Goal: Information Seeking & Learning: Learn about a topic

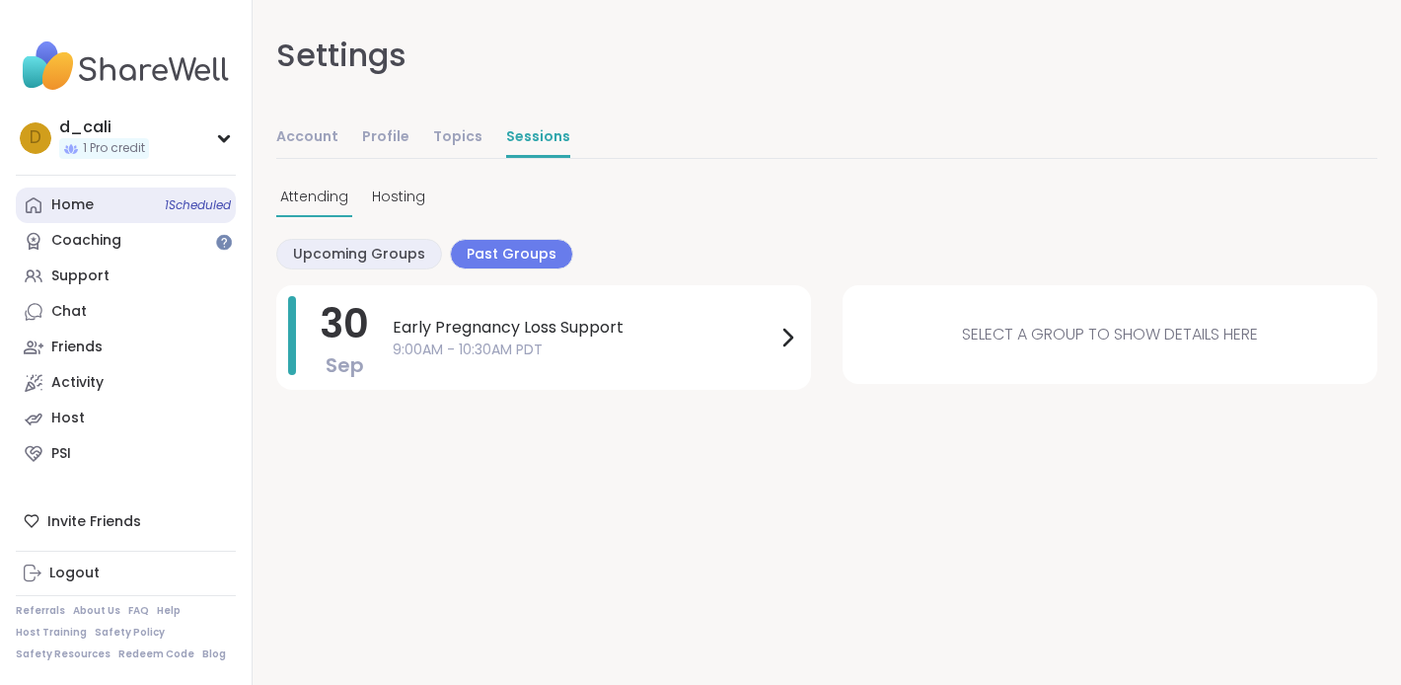
click at [109, 206] on link "Home 1 Scheduled" at bounding box center [126, 205] width 220 height 36
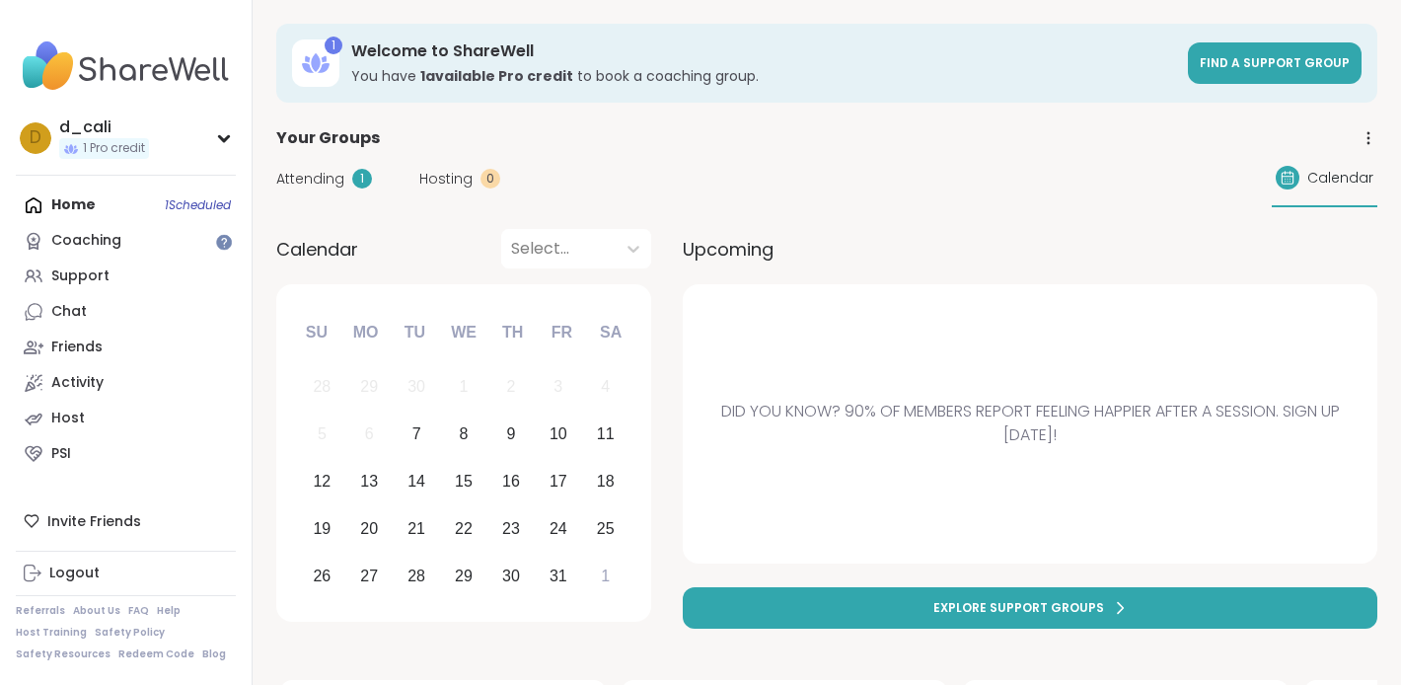
click at [77, 206] on div "Home 1 Scheduled Coaching Support Chat Friends Activity Host PSI" at bounding box center [126, 329] width 220 height 284
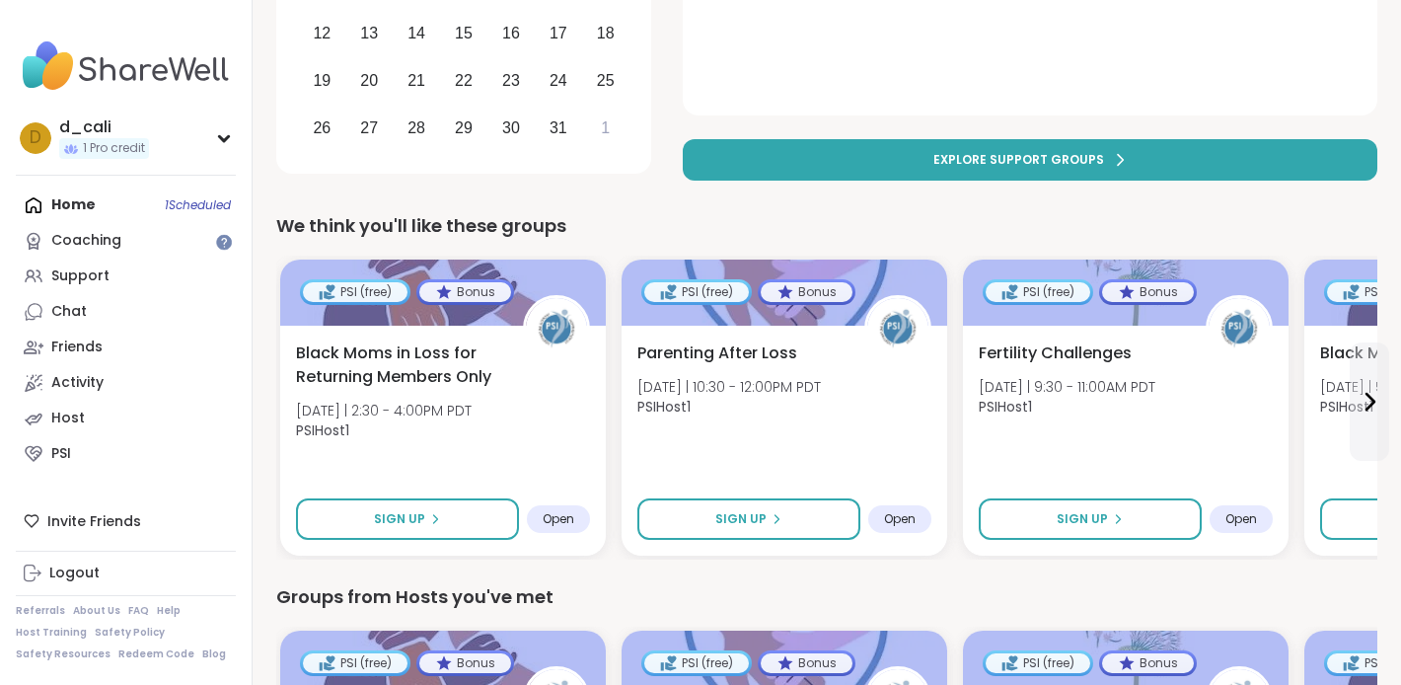
scroll to position [528, 0]
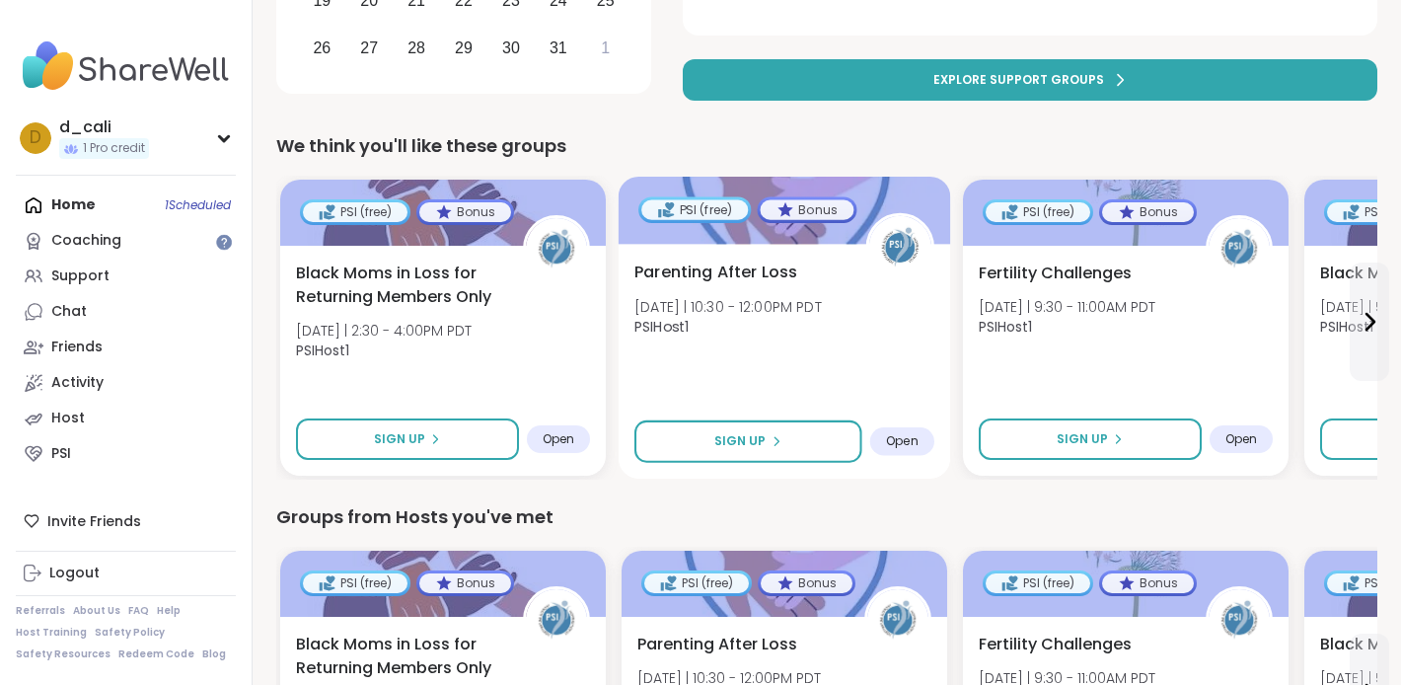
click at [922, 439] on div "Open" at bounding box center [902, 441] width 64 height 29
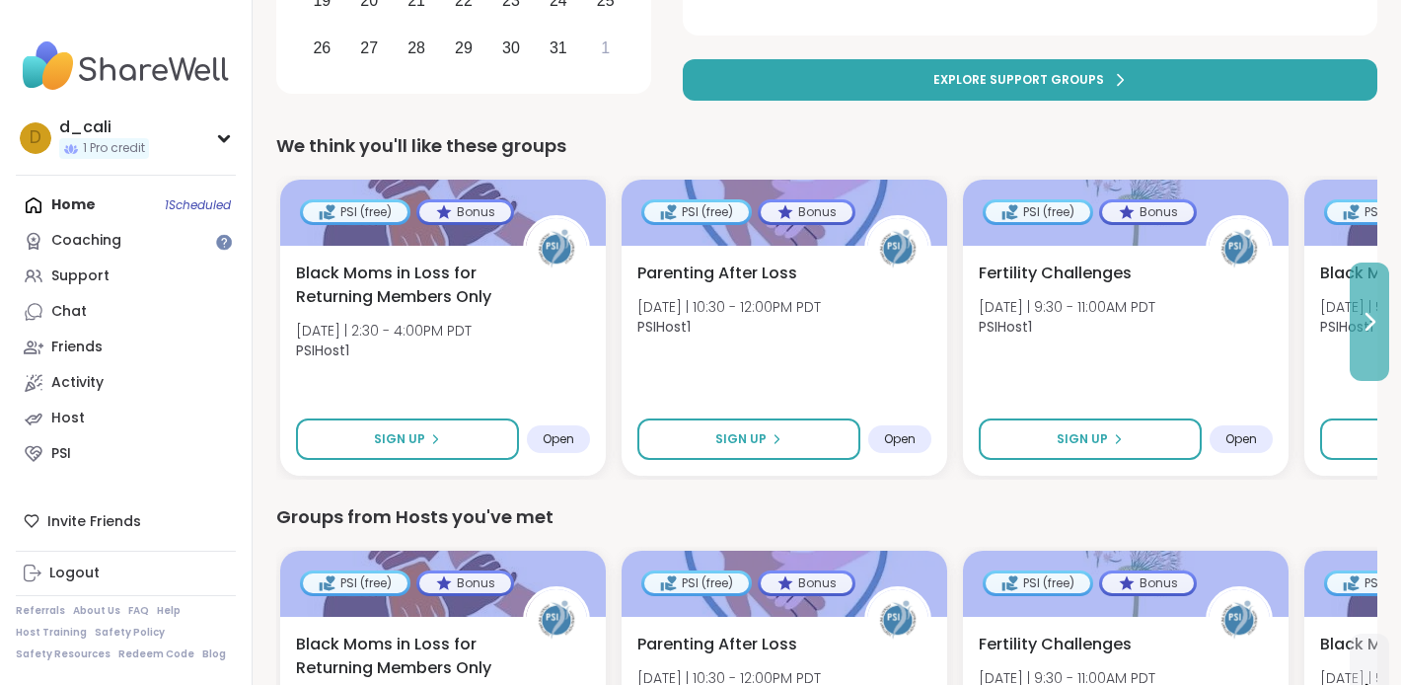
click at [1365, 335] on button at bounding box center [1369, 321] width 39 height 118
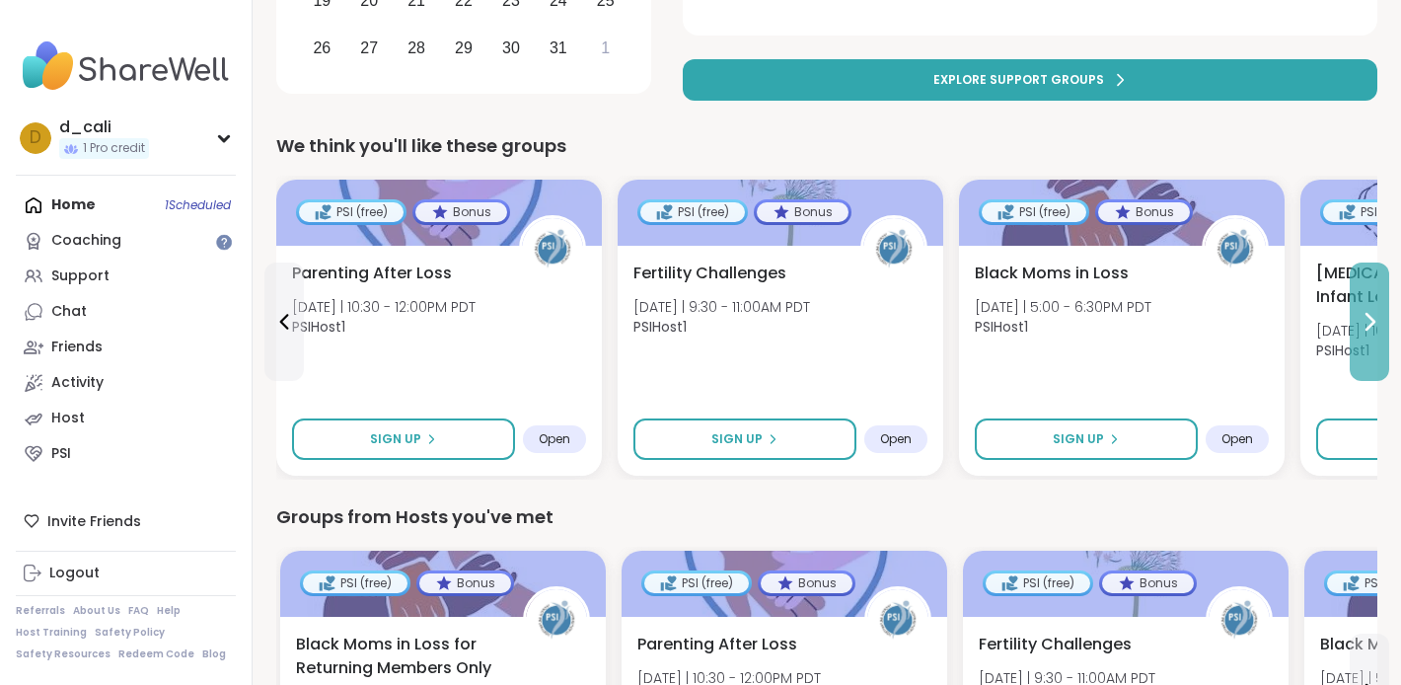
click at [1366, 316] on icon at bounding box center [1370, 322] width 8 height 16
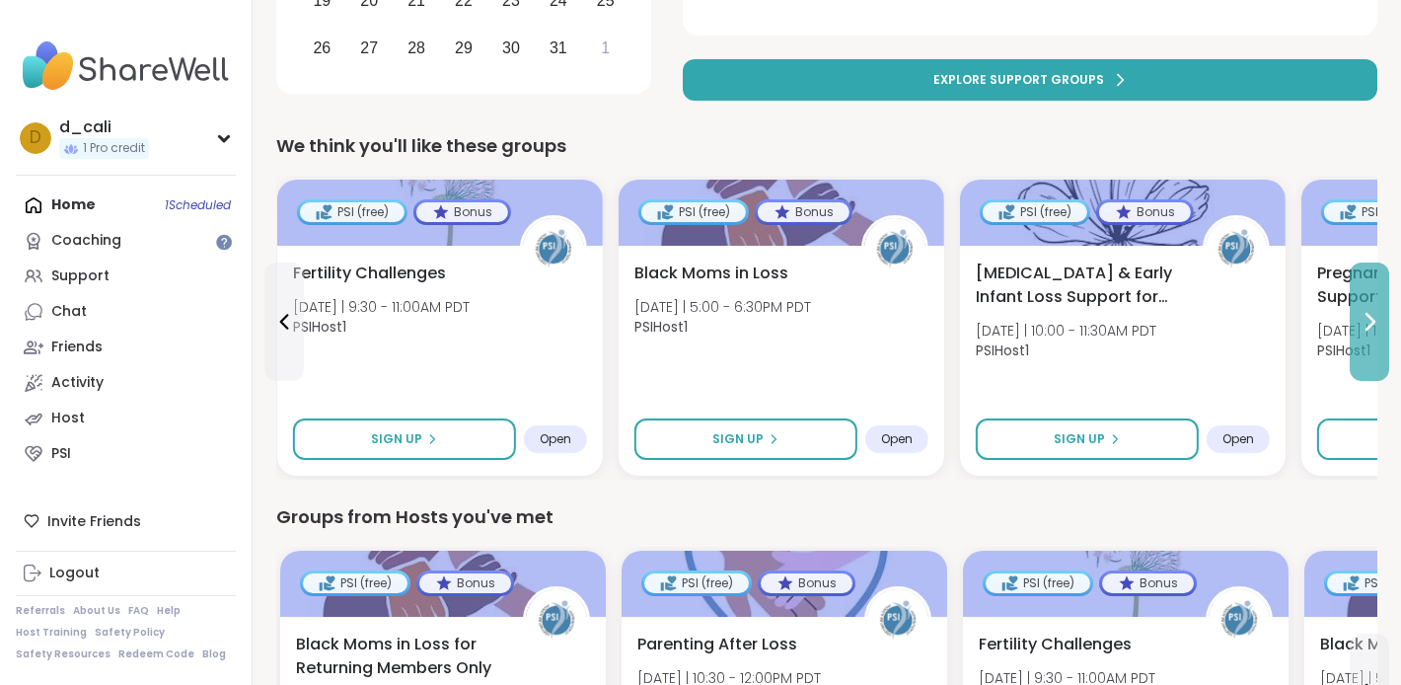
click at [1366, 316] on icon at bounding box center [1370, 322] width 8 height 16
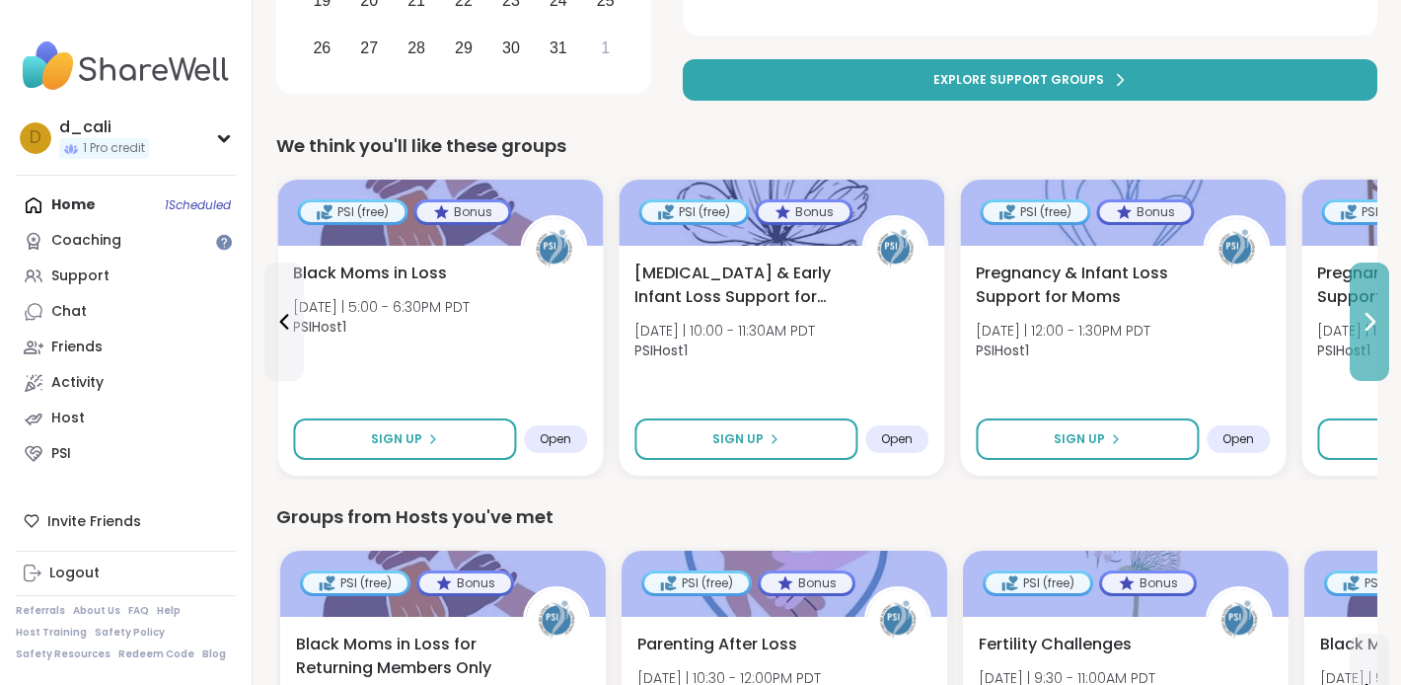
click at [1366, 316] on icon at bounding box center [1370, 322] width 8 height 16
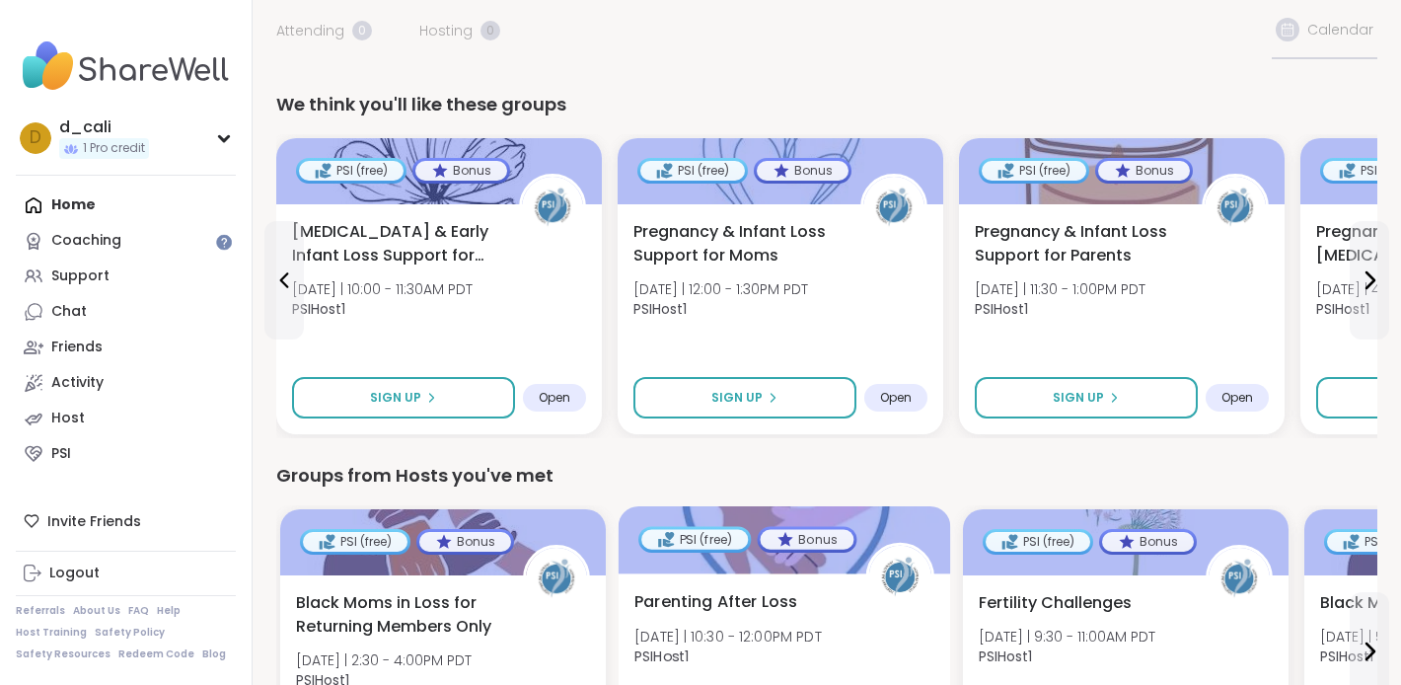
scroll to position [129, 0]
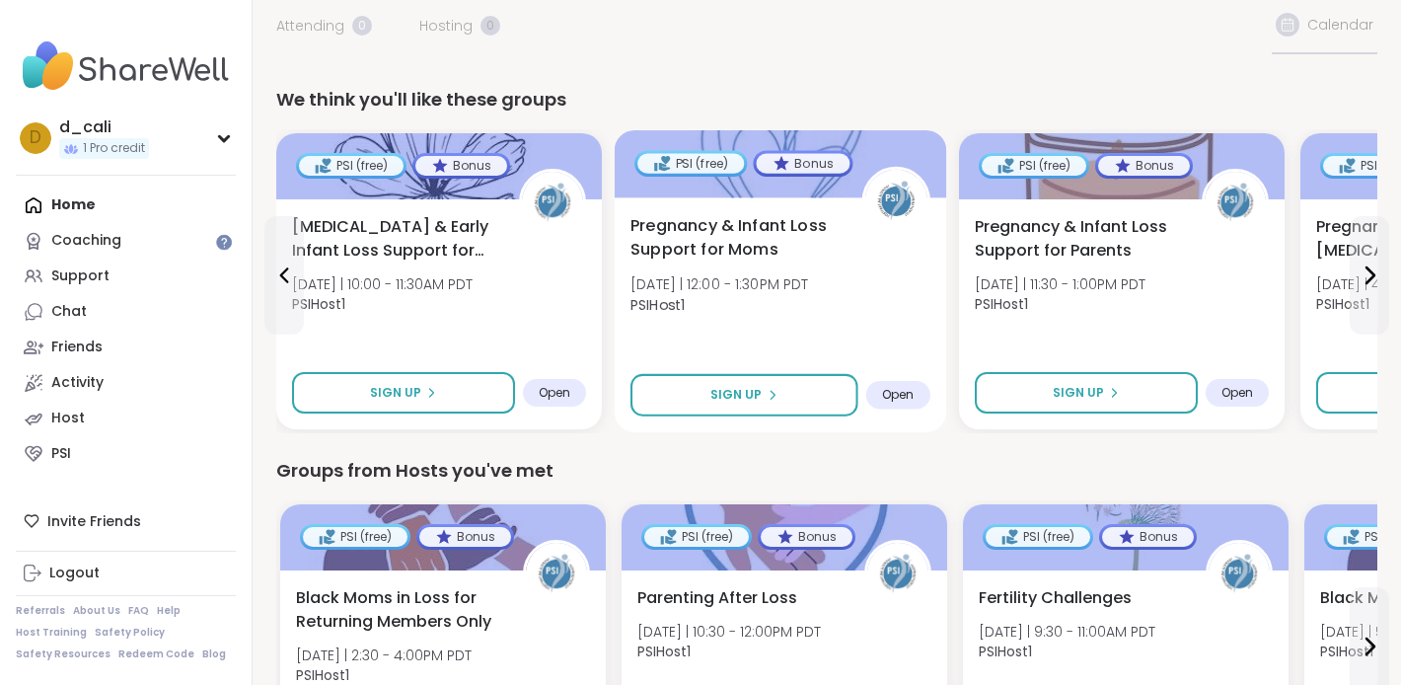
click at [914, 392] on div "Open" at bounding box center [898, 395] width 64 height 29
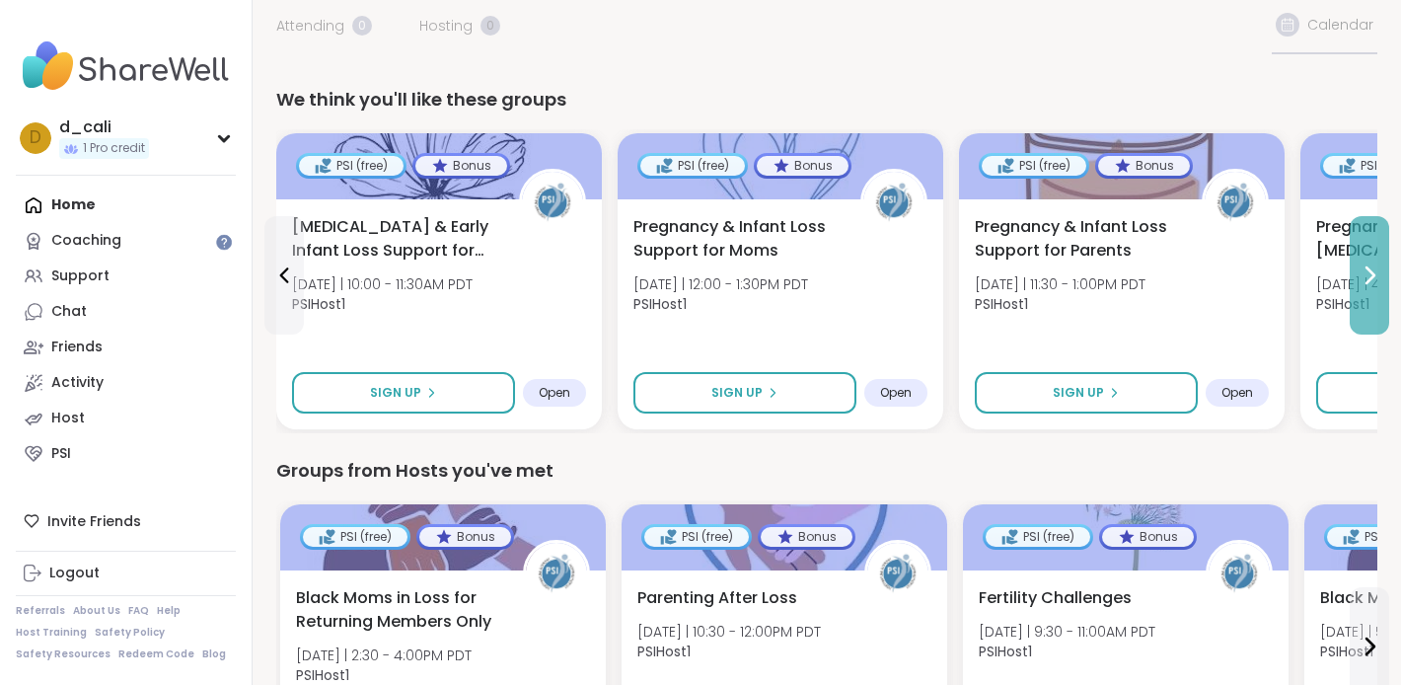
click at [1359, 293] on button at bounding box center [1369, 275] width 39 height 118
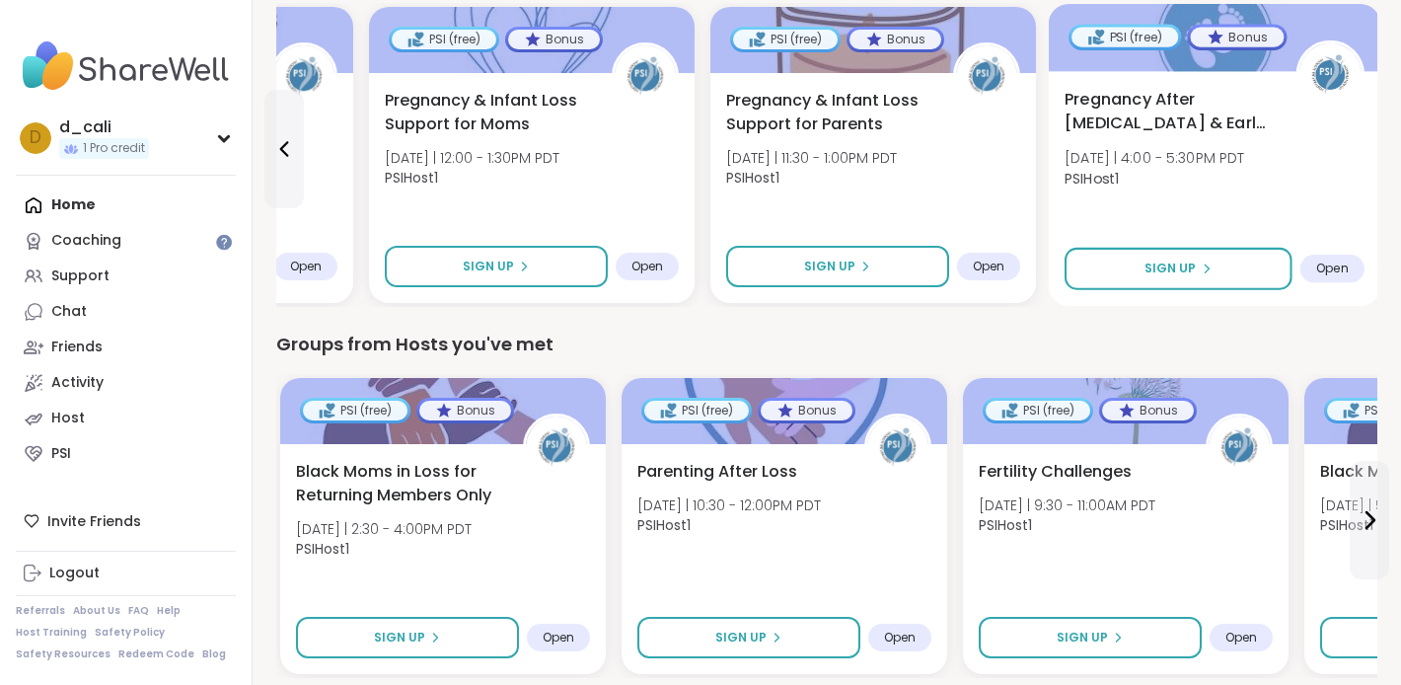
scroll to position [253, 0]
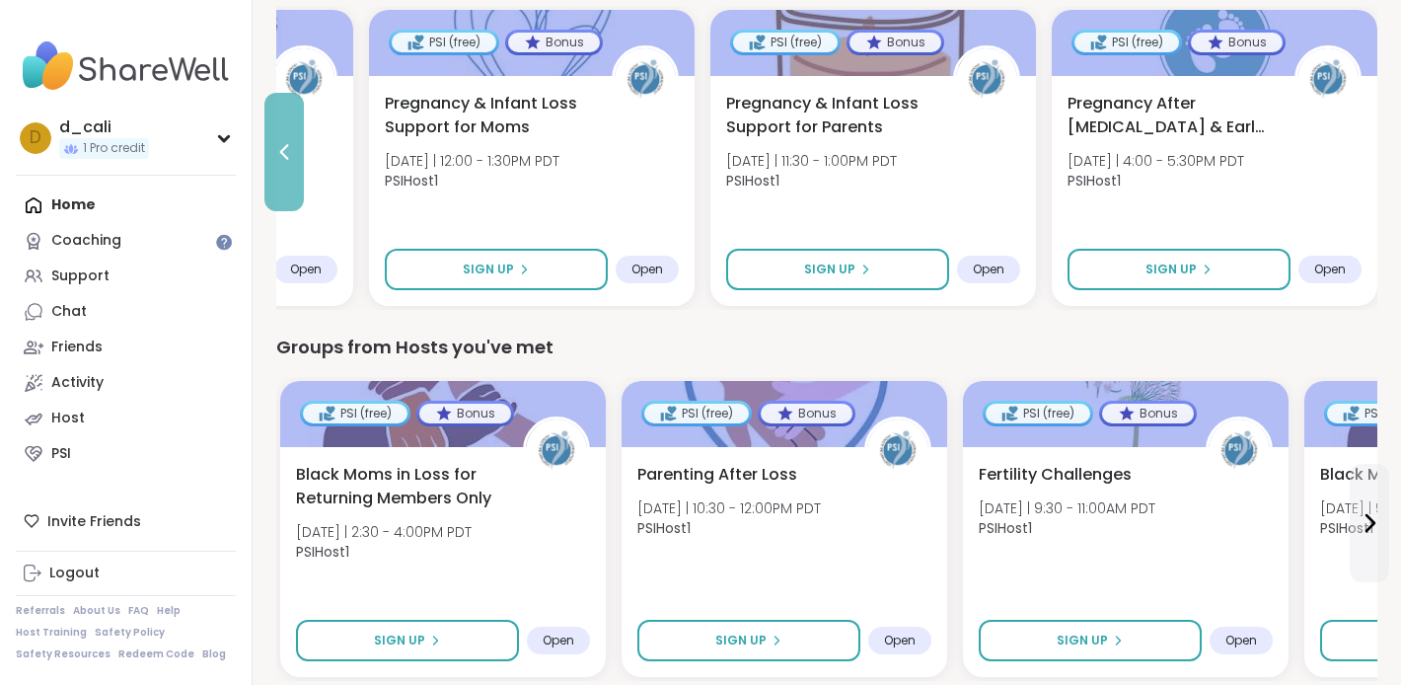
click at [281, 131] on button at bounding box center [283, 152] width 39 height 118
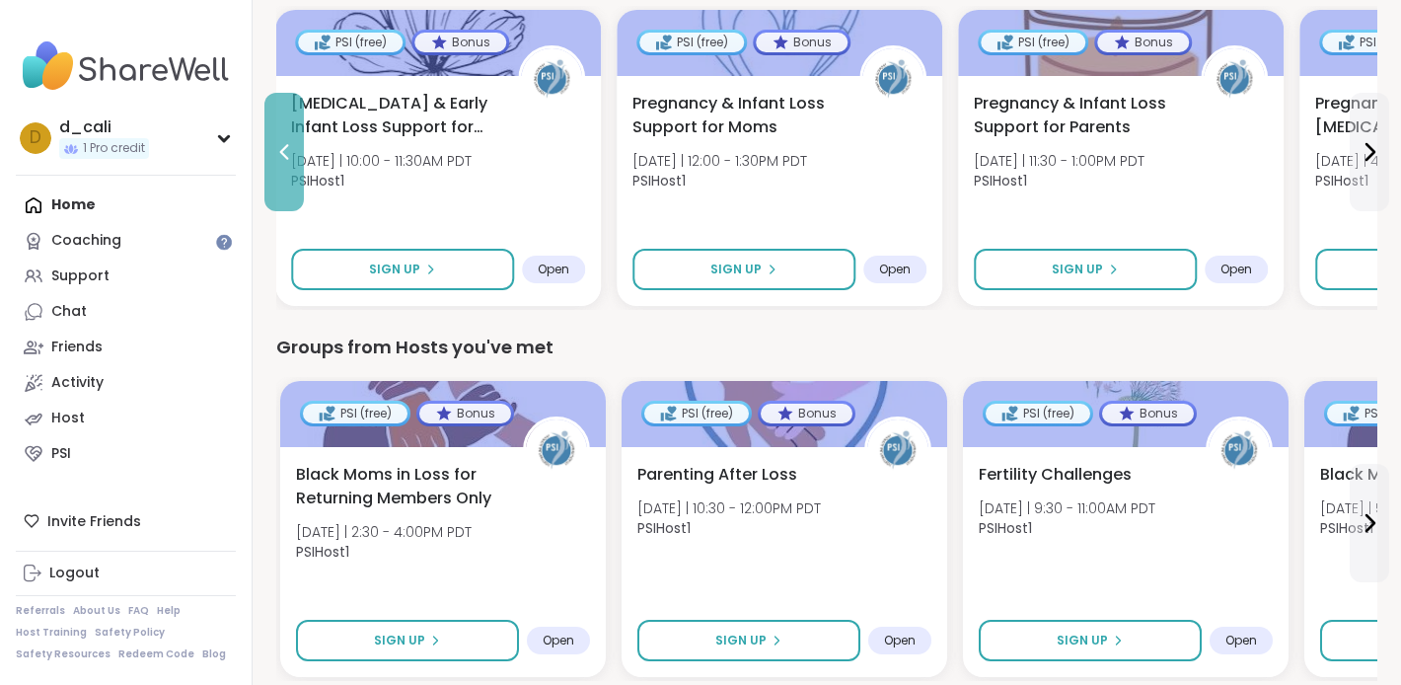
click at [281, 131] on button at bounding box center [283, 152] width 39 height 118
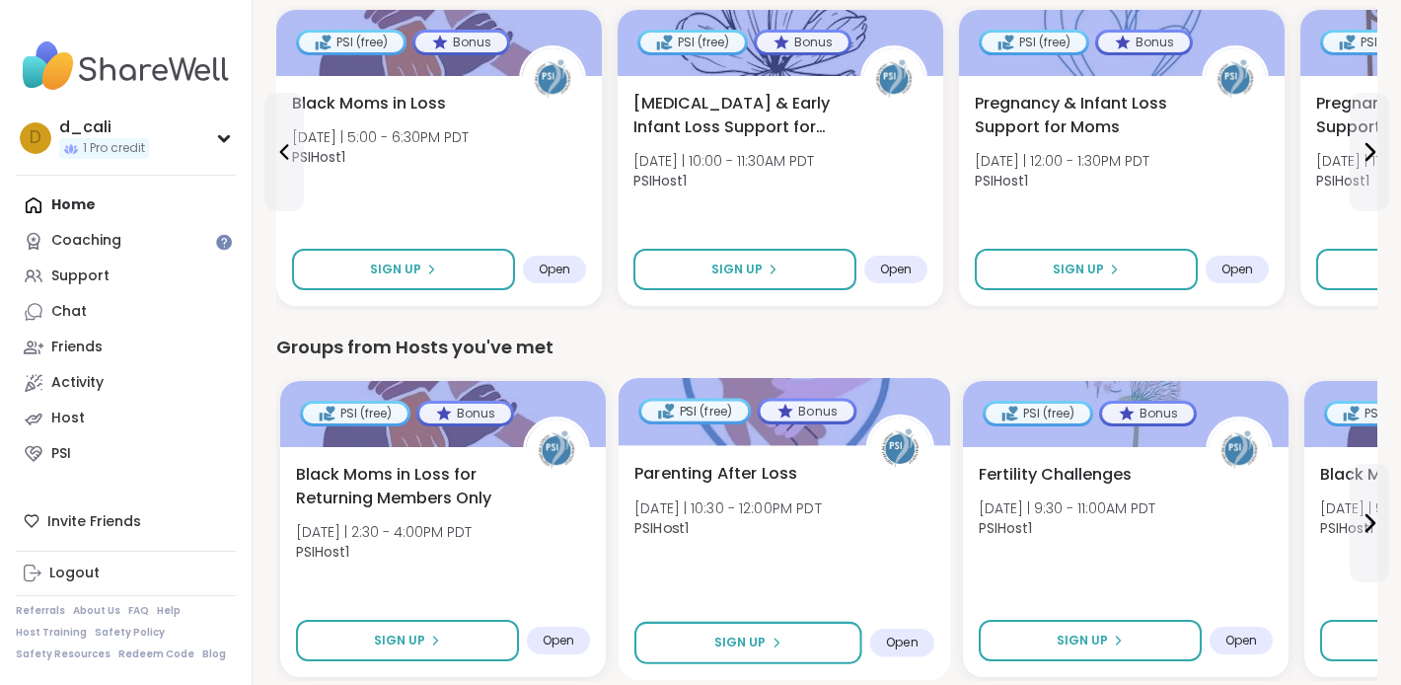
click at [679, 518] on b "PSIHost1" at bounding box center [661, 528] width 54 height 20
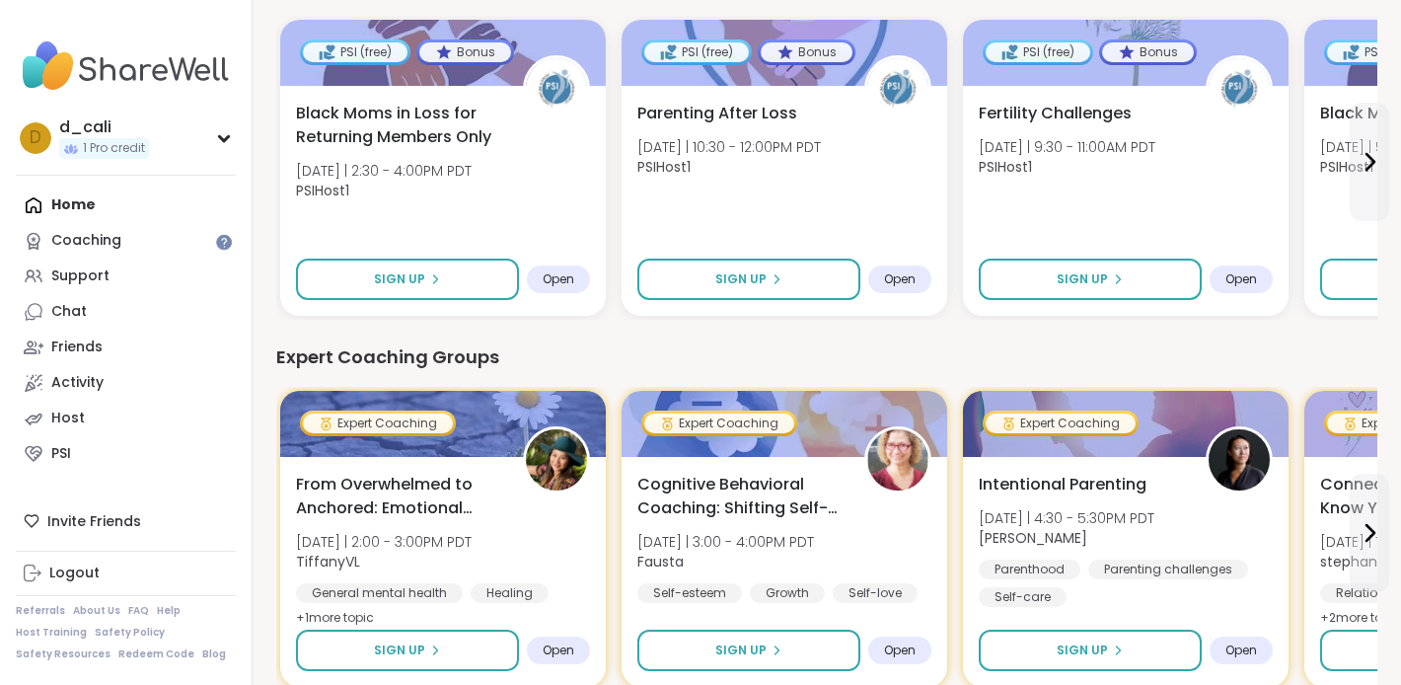
scroll to position [0, 0]
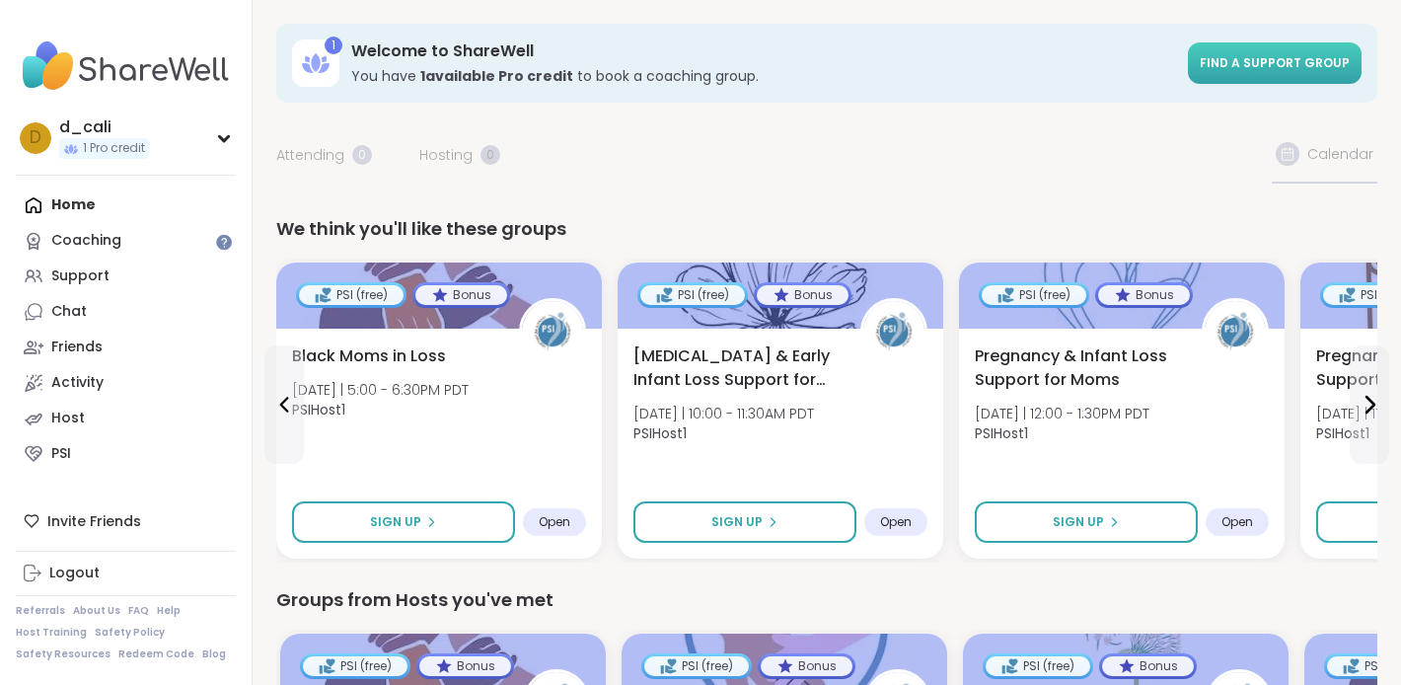
click at [1284, 63] on span "Find a support group" at bounding box center [1275, 62] width 150 height 17
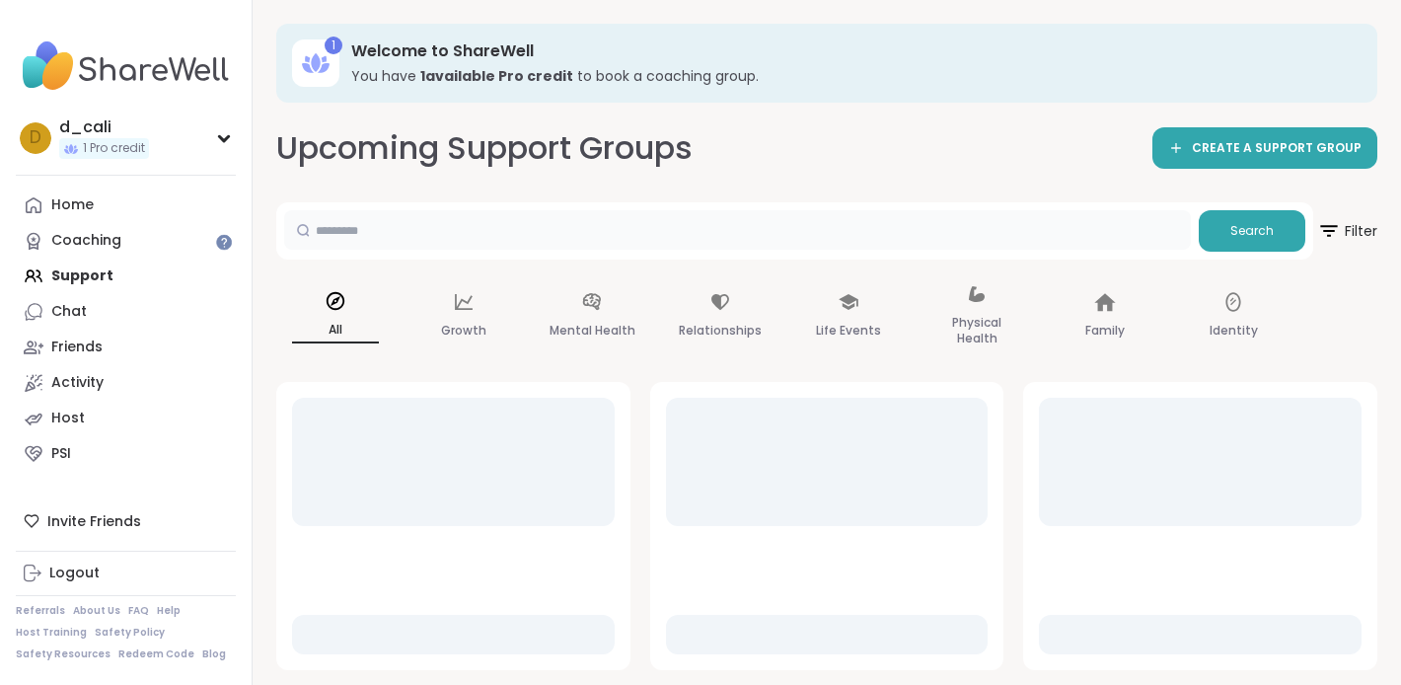
click at [572, 238] on input "text" at bounding box center [737, 229] width 907 height 39
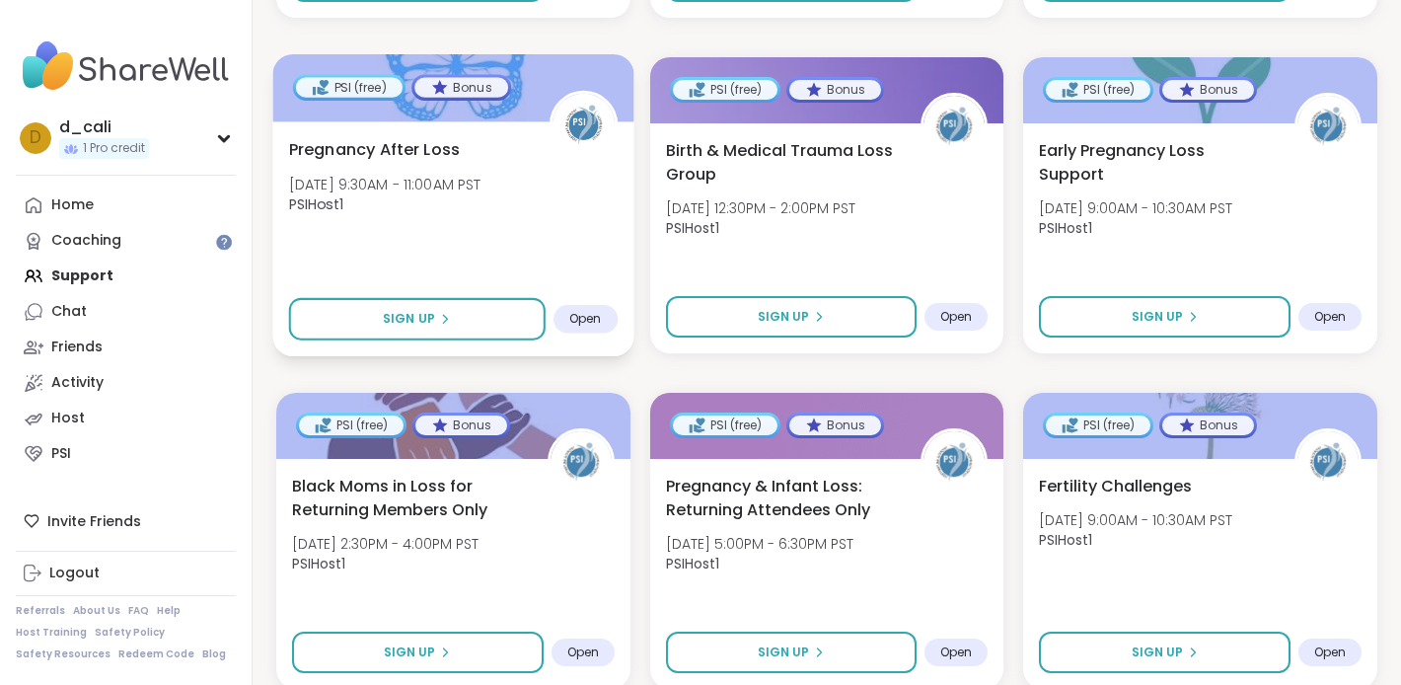
scroll to position [3684, 0]
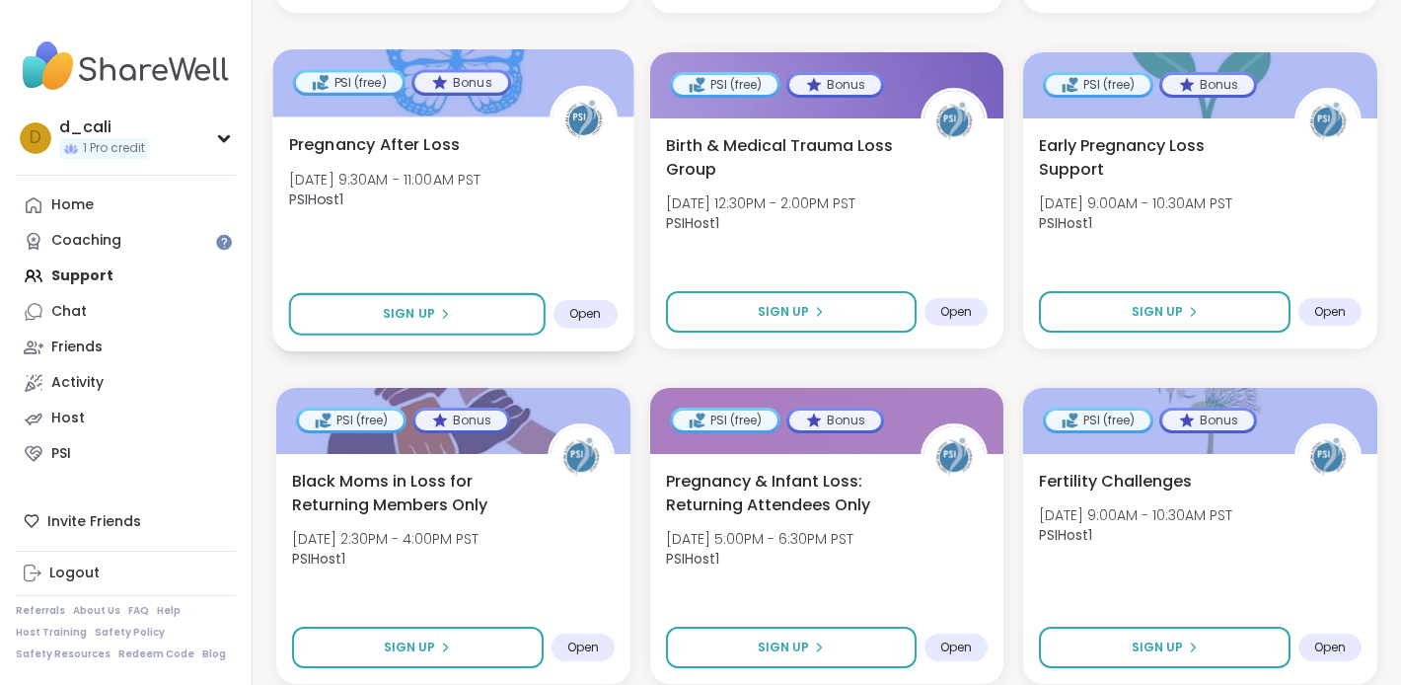
click at [390, 147] on span "Pregnancy After Loss" at bounding box center [374, 144] width 171 height 24
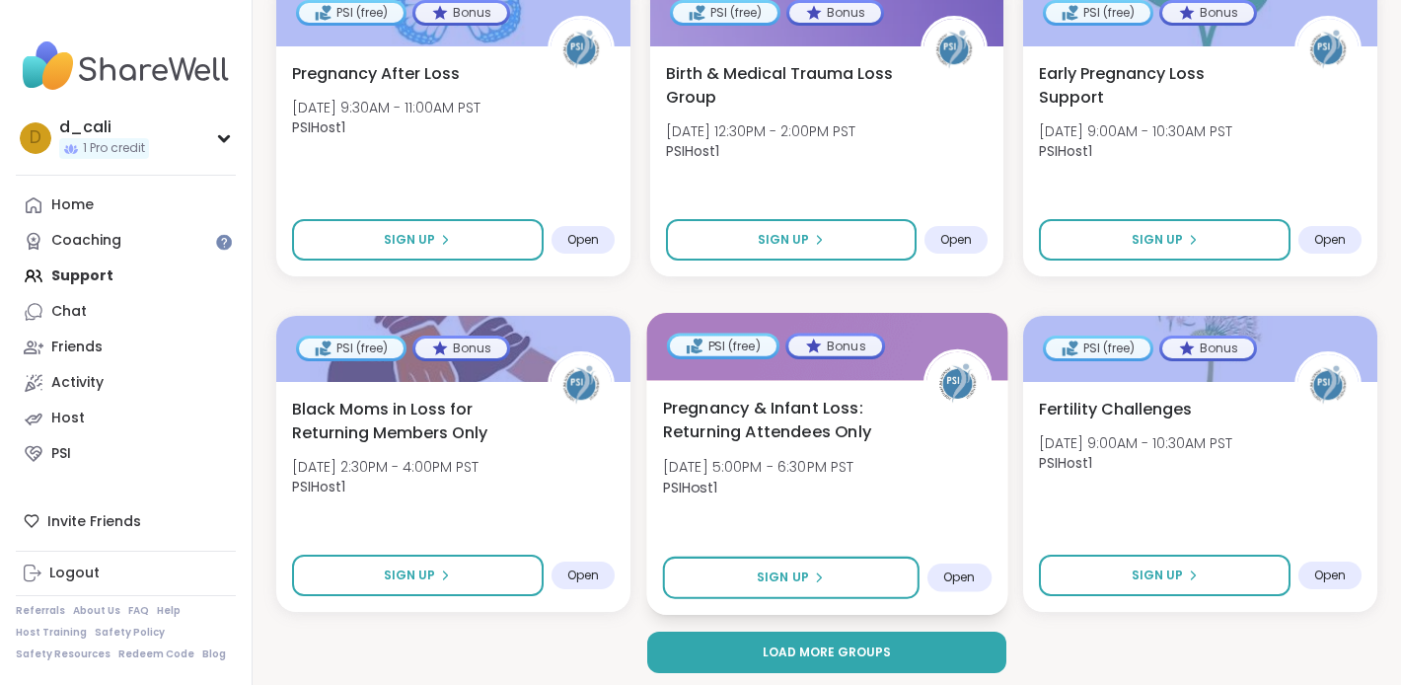
scroll to position [3764, 0]
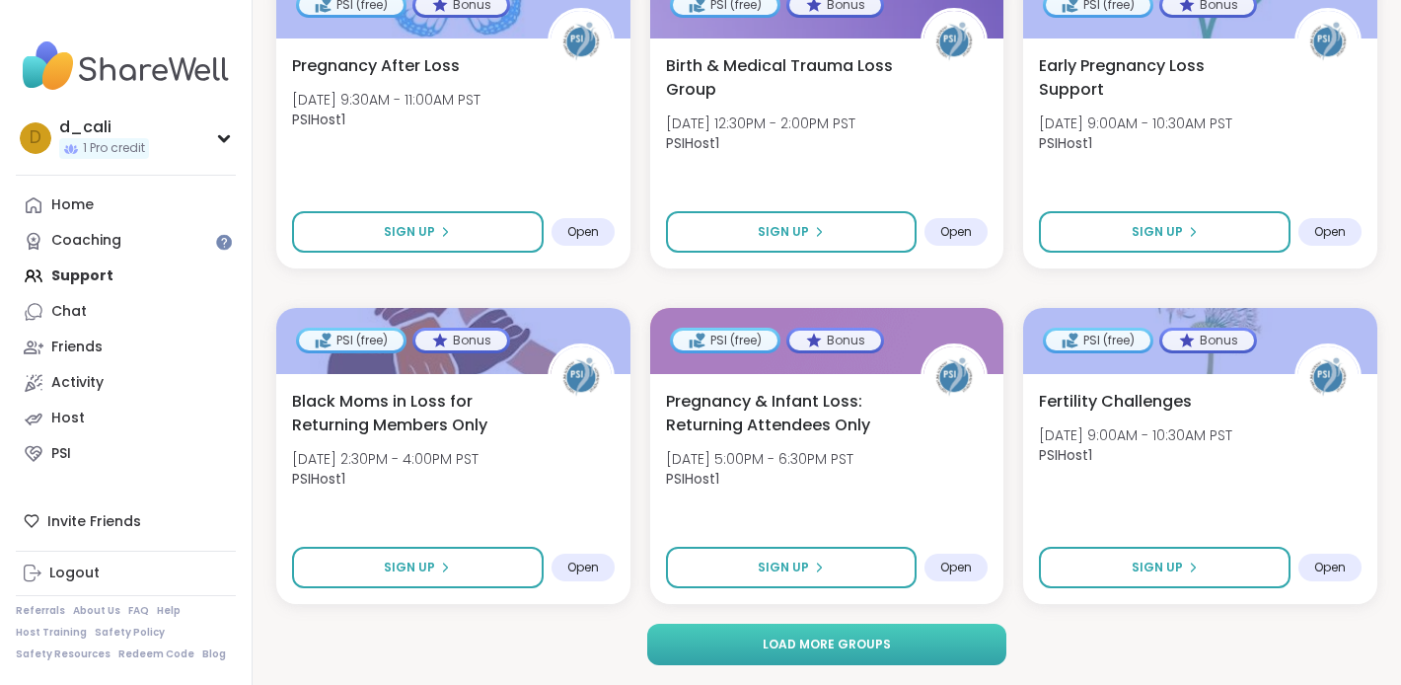
click at [886, 654] on button "Load more groups" at bounding box center [826, 644] width 359 height 41
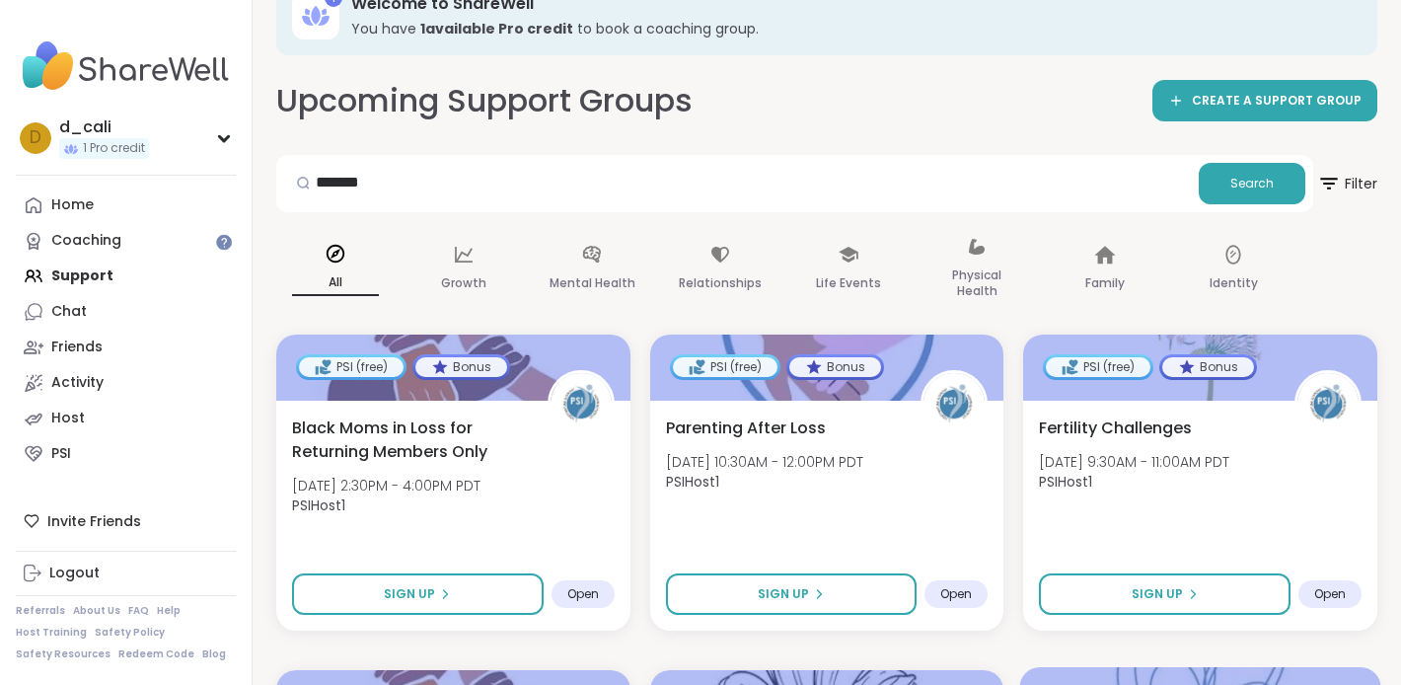
scroll to position [40, 0]
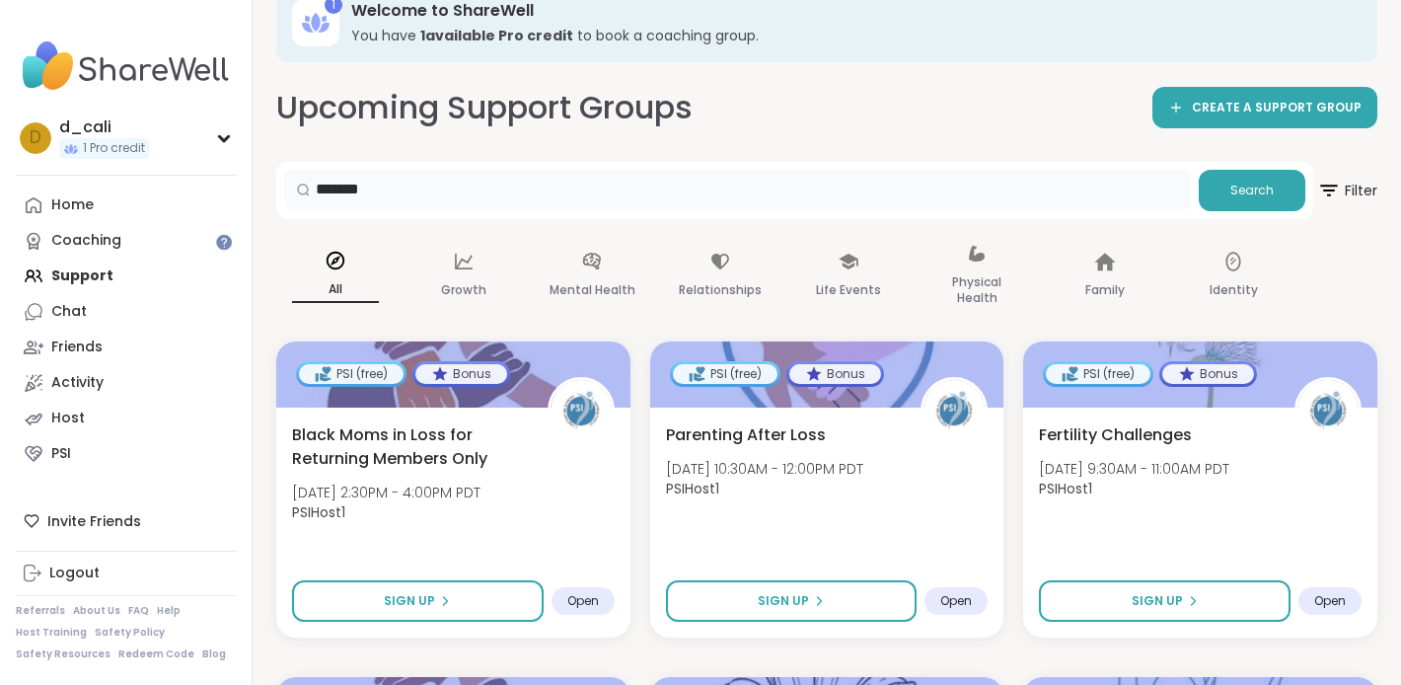
click at [615, 197] on input "*******" at bounding box center [737, 189] width 907 height 39
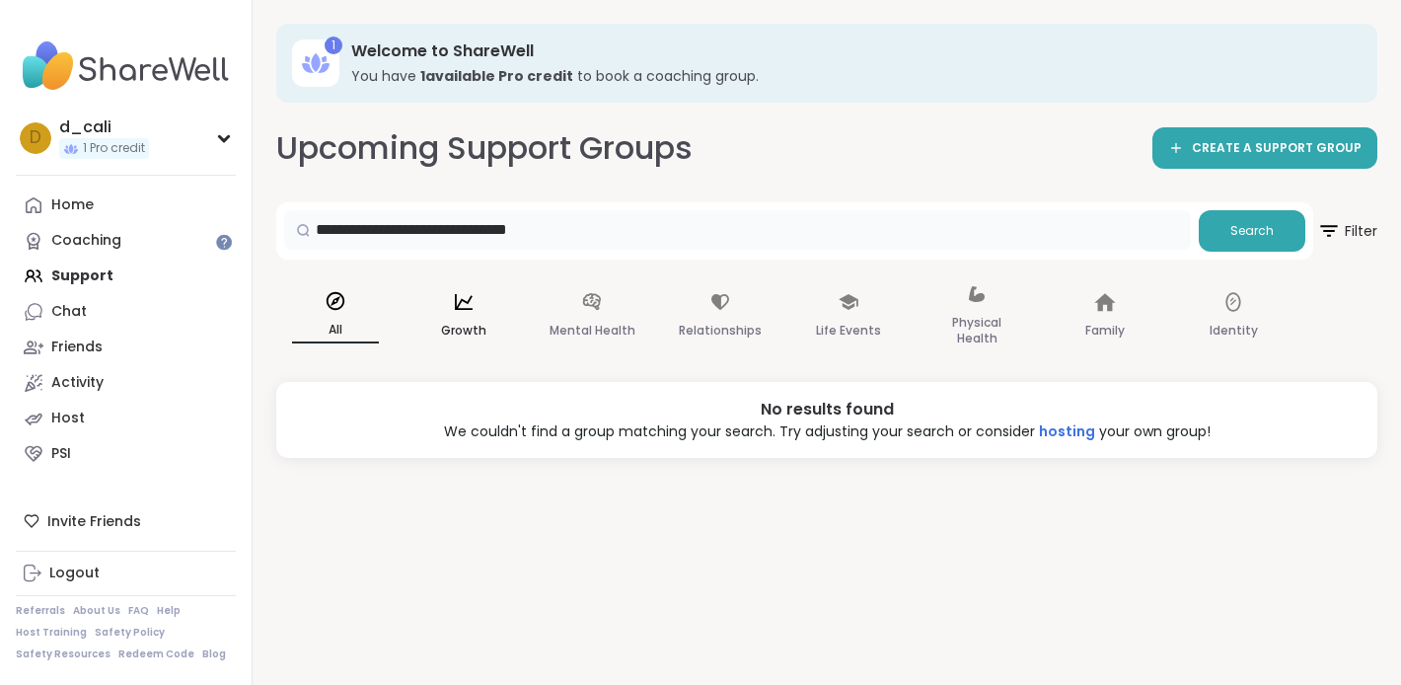
scroll to position [20, 0]
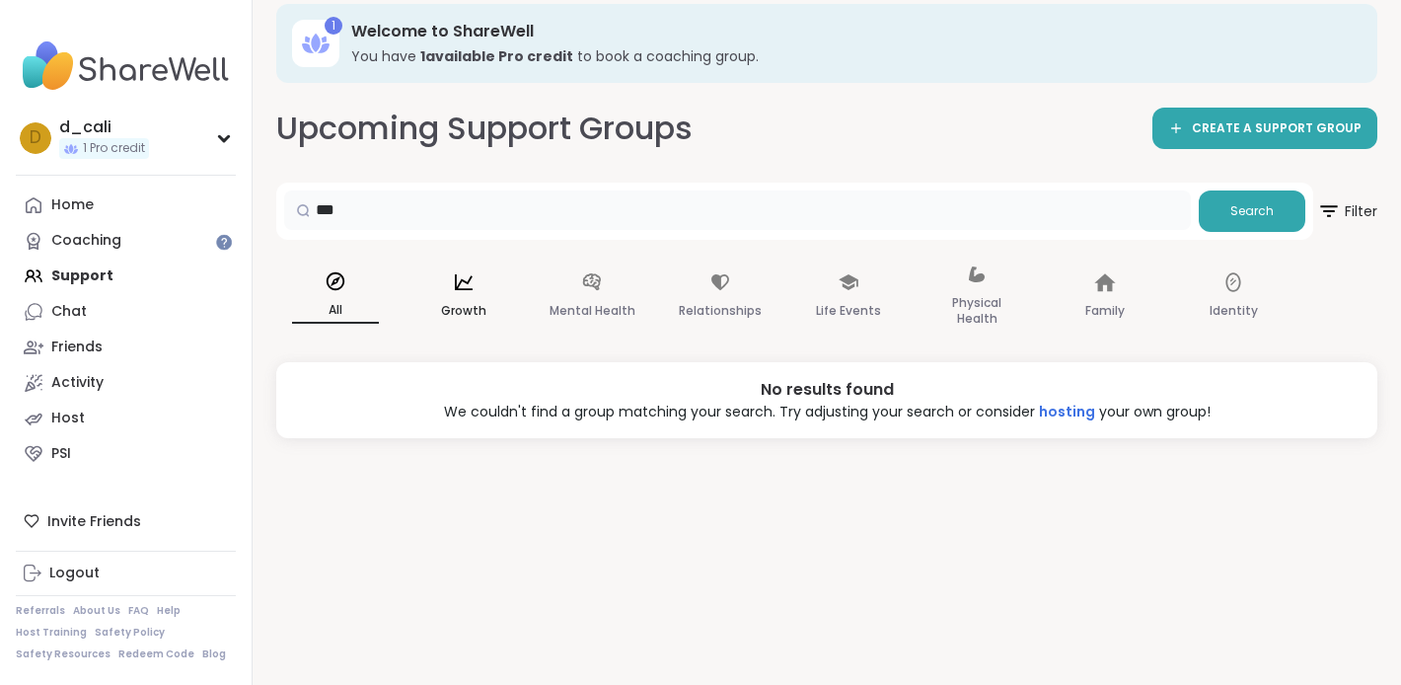
type input "***"
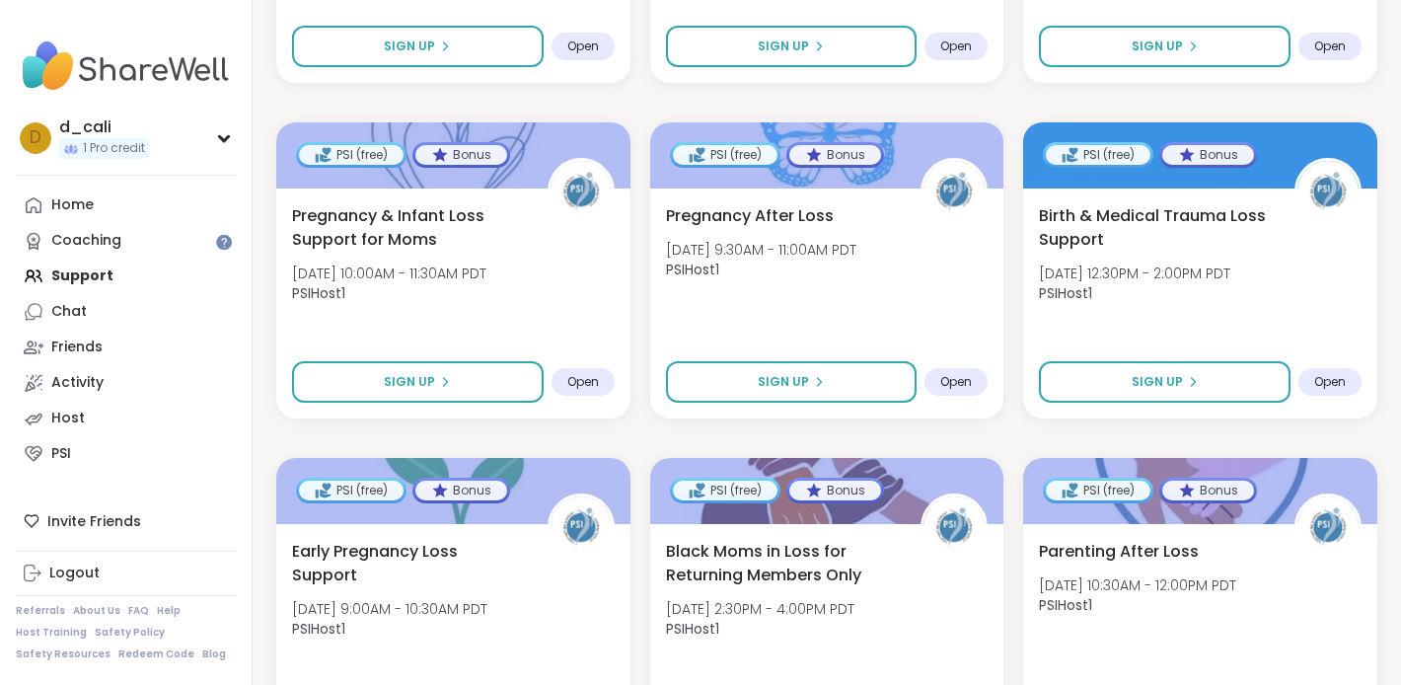
scroll to position [2028, 0]
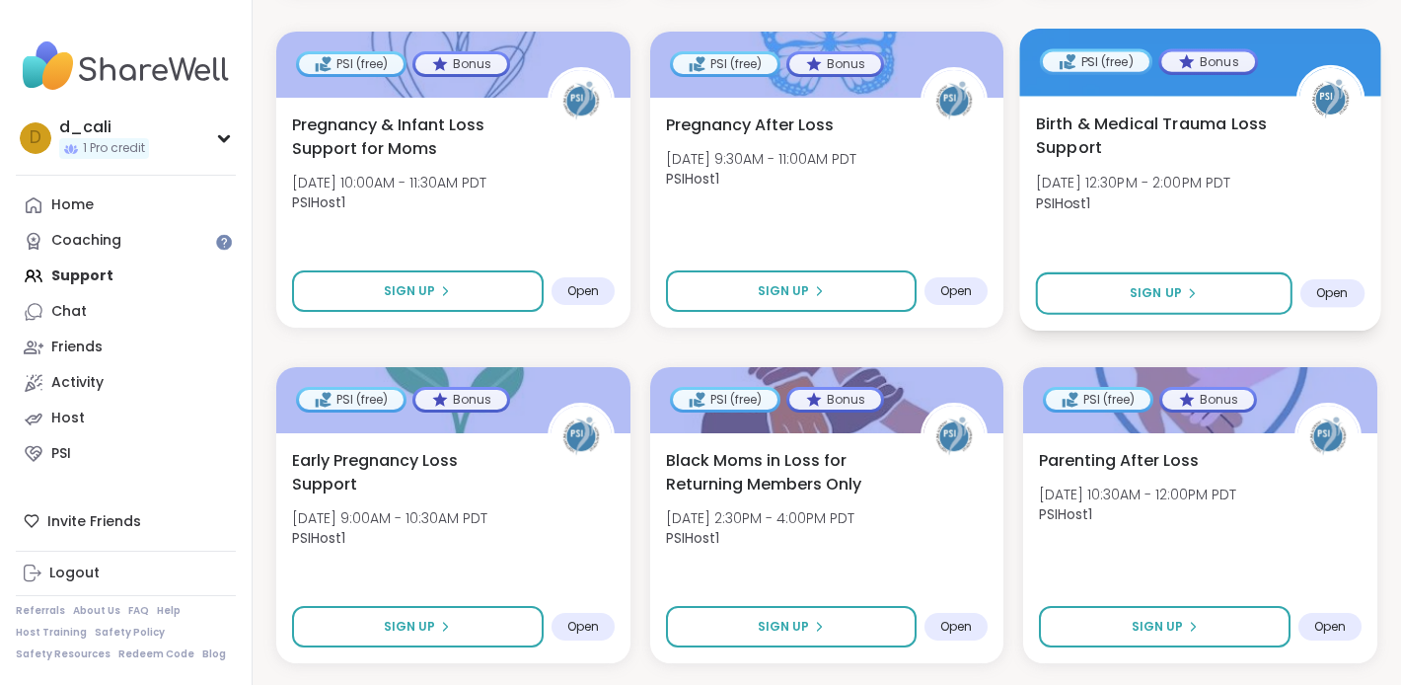
click at [1062, 146] on span "Birth & Medical Trauma Loss Support" at bounding box center [1155, 135] width 238 height 48
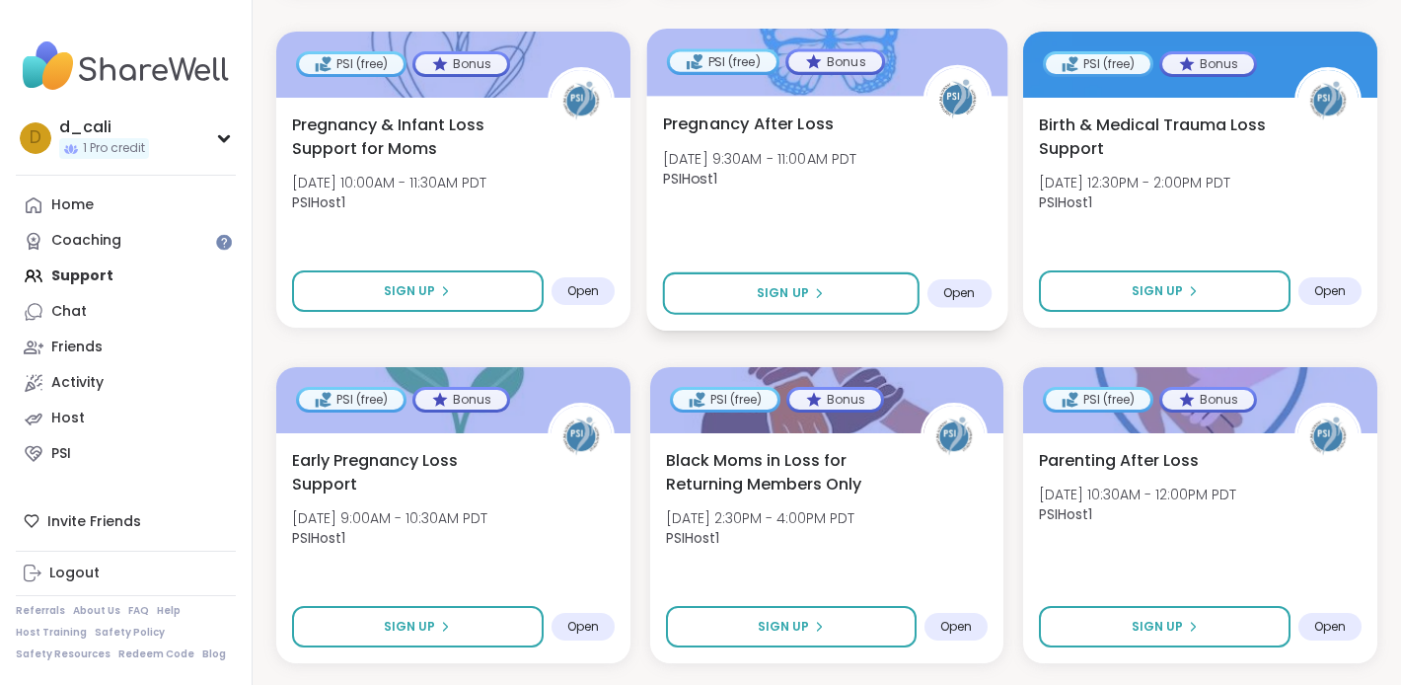
scroll to position [2084, 0]
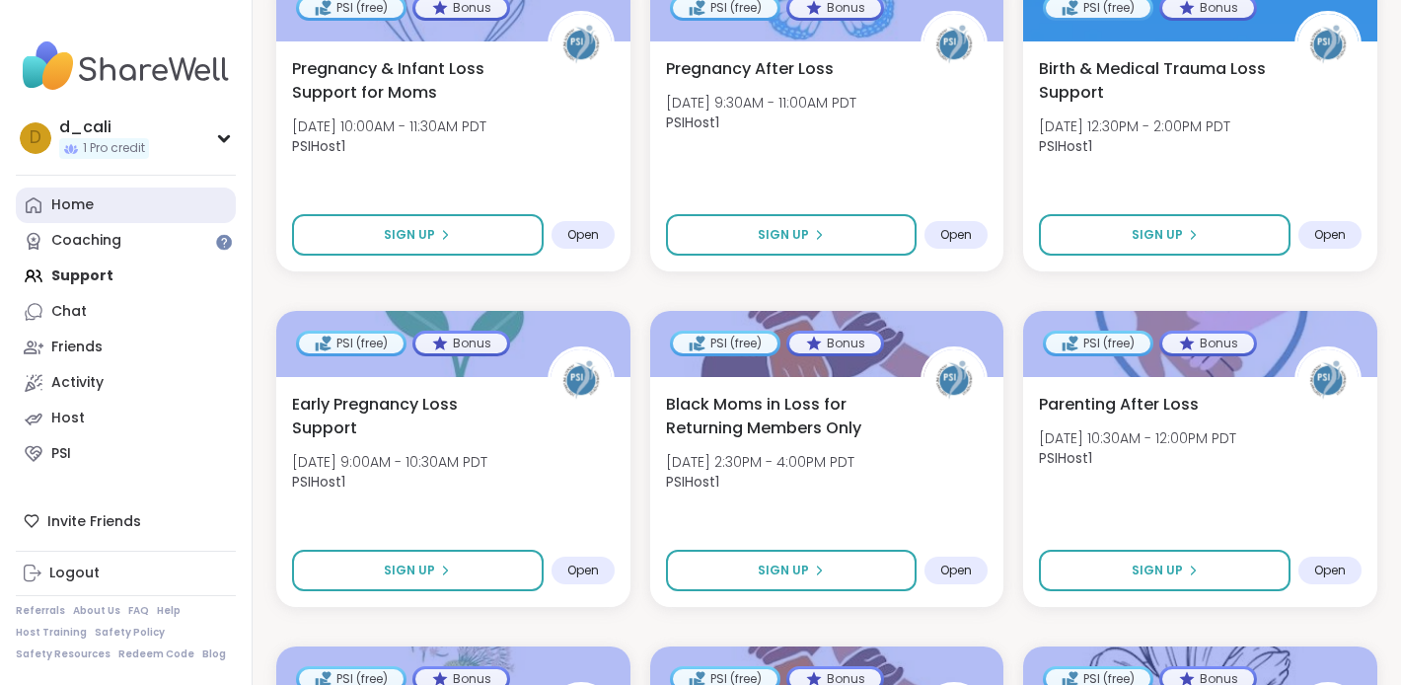
click at [63, 205] on div "Home" at bounding box center [72, 205] width 42 height 20
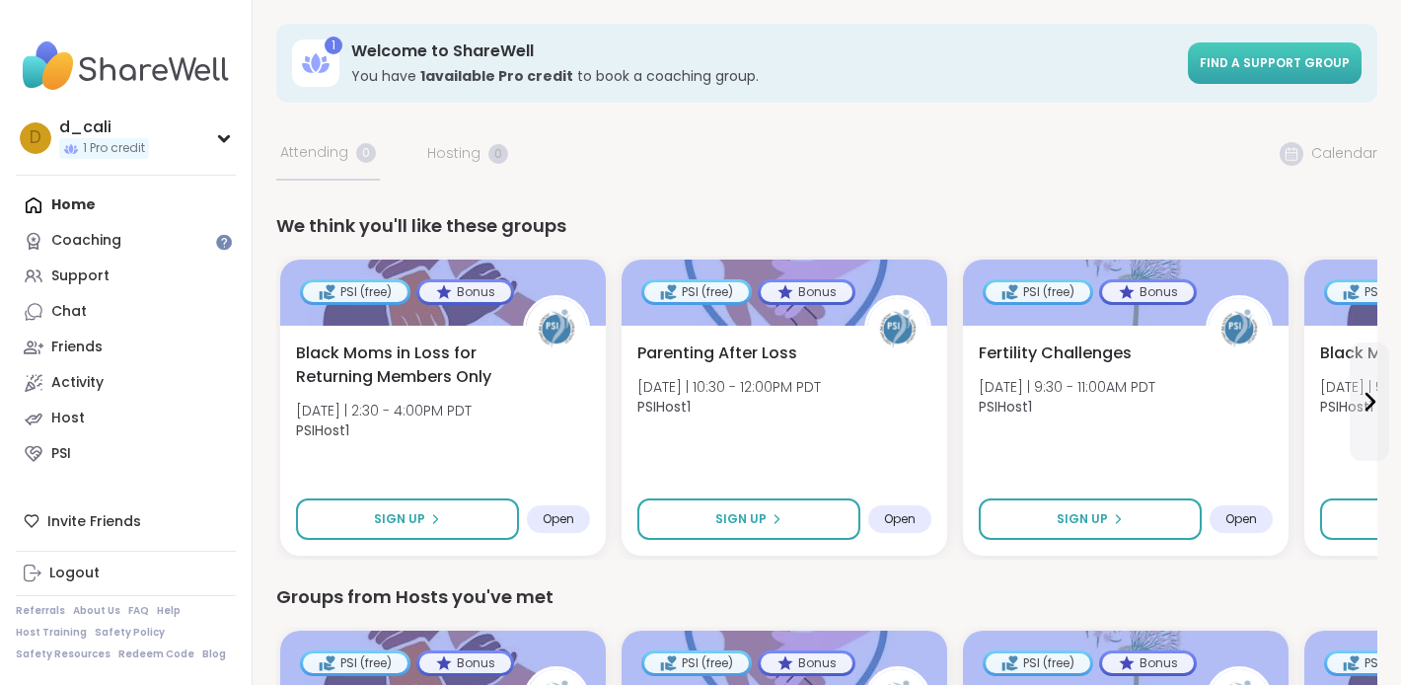
click at [1250, 59] on span "Find a support group" at bounding box center [1275, 62] width 150 height 17
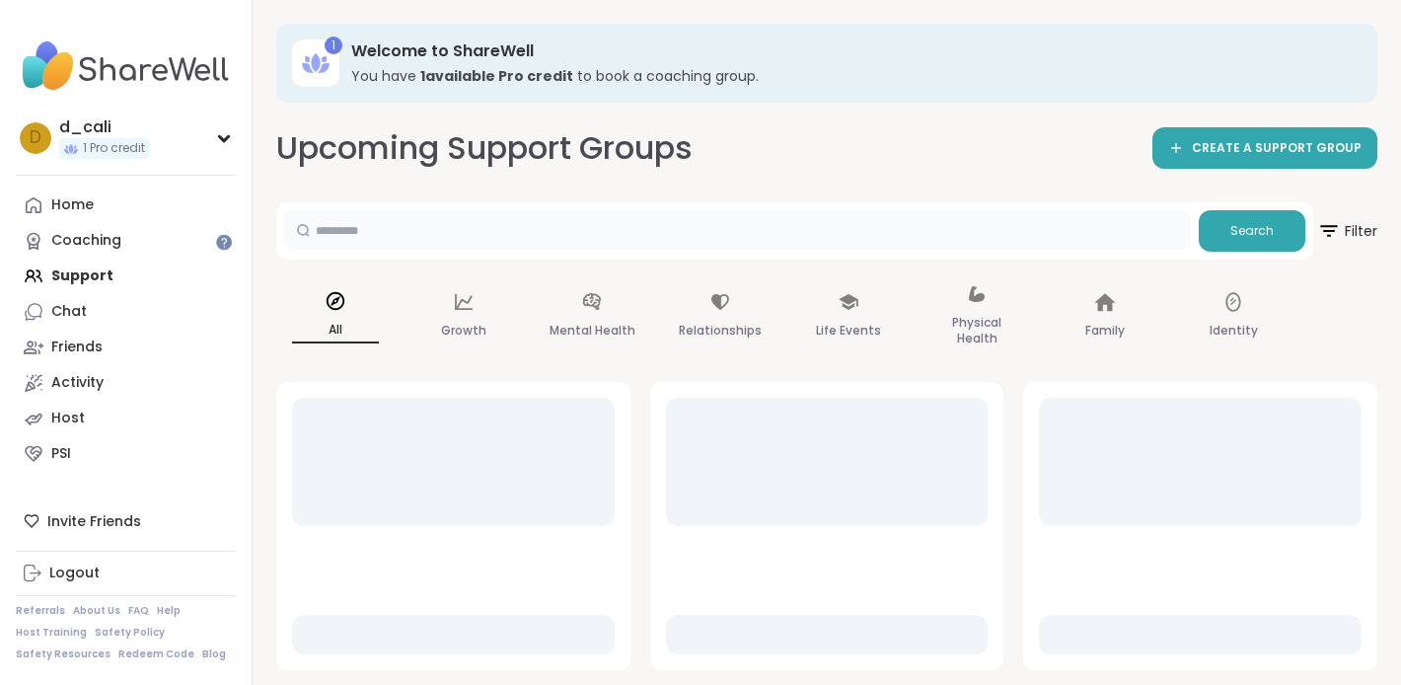
click at [540, 249] on input "text" at bounding box center [737, 229] width 907 height 39
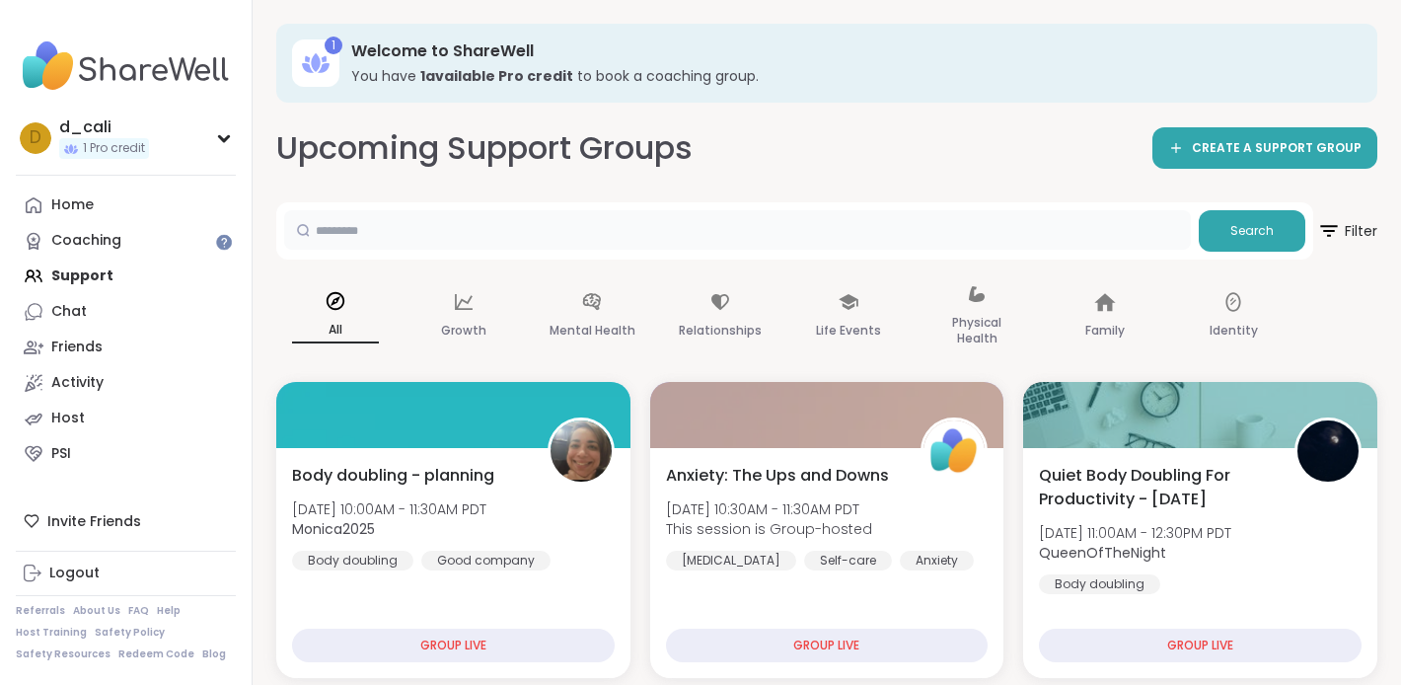
type input "***"
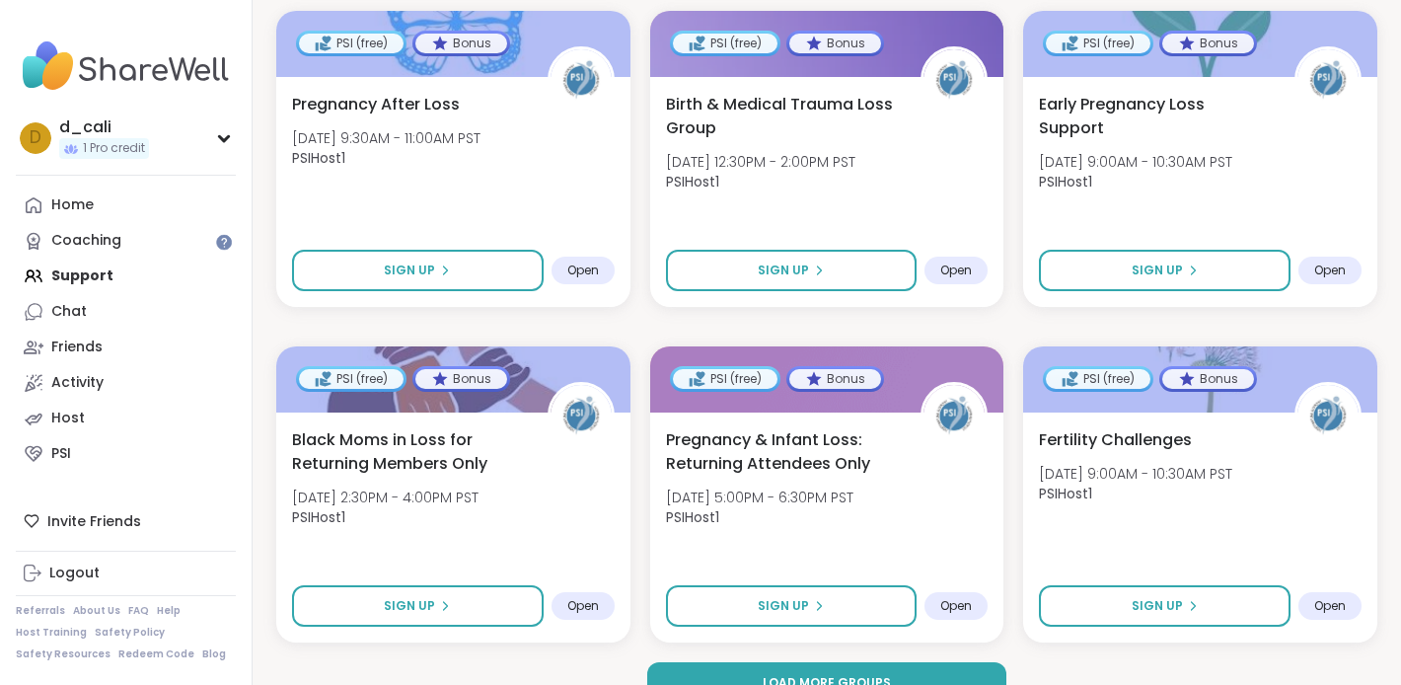
scroll to position [3764, 0]
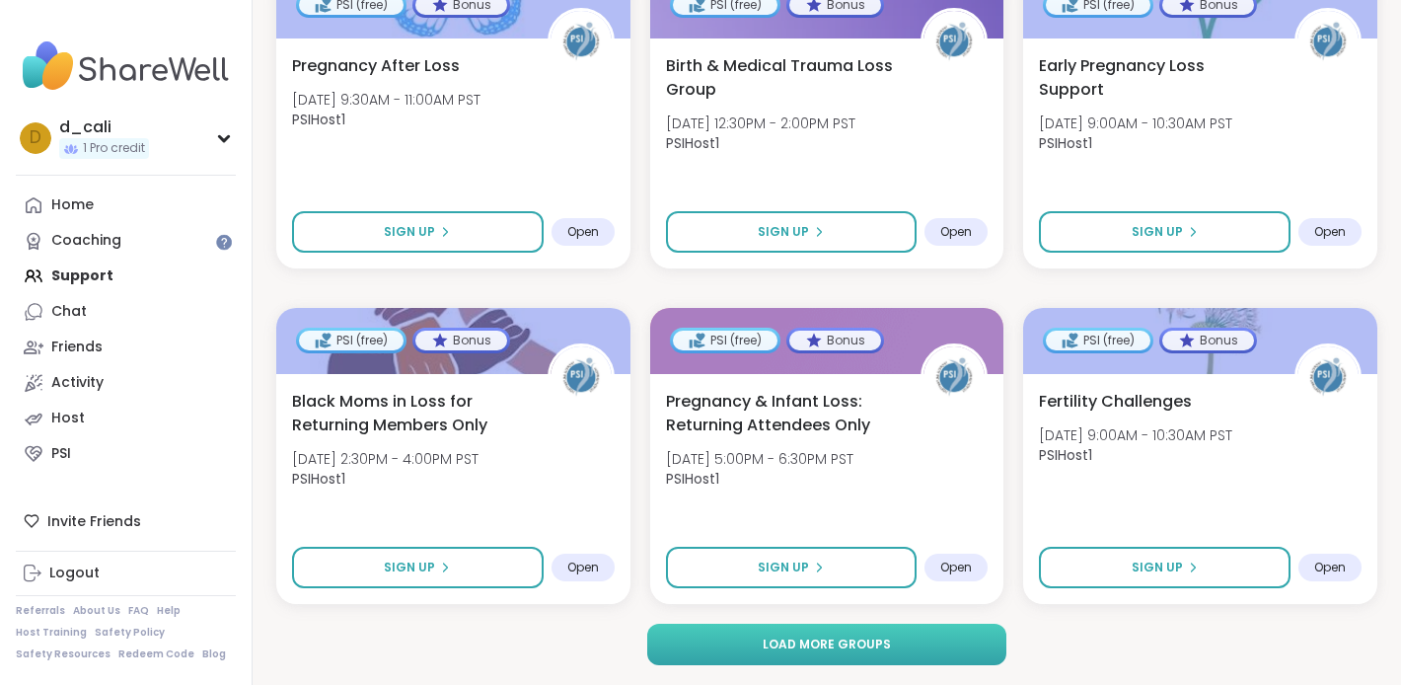
click at [747, 648] on button "Load more groups" at bounding box center [826, 644] width 359 height 41
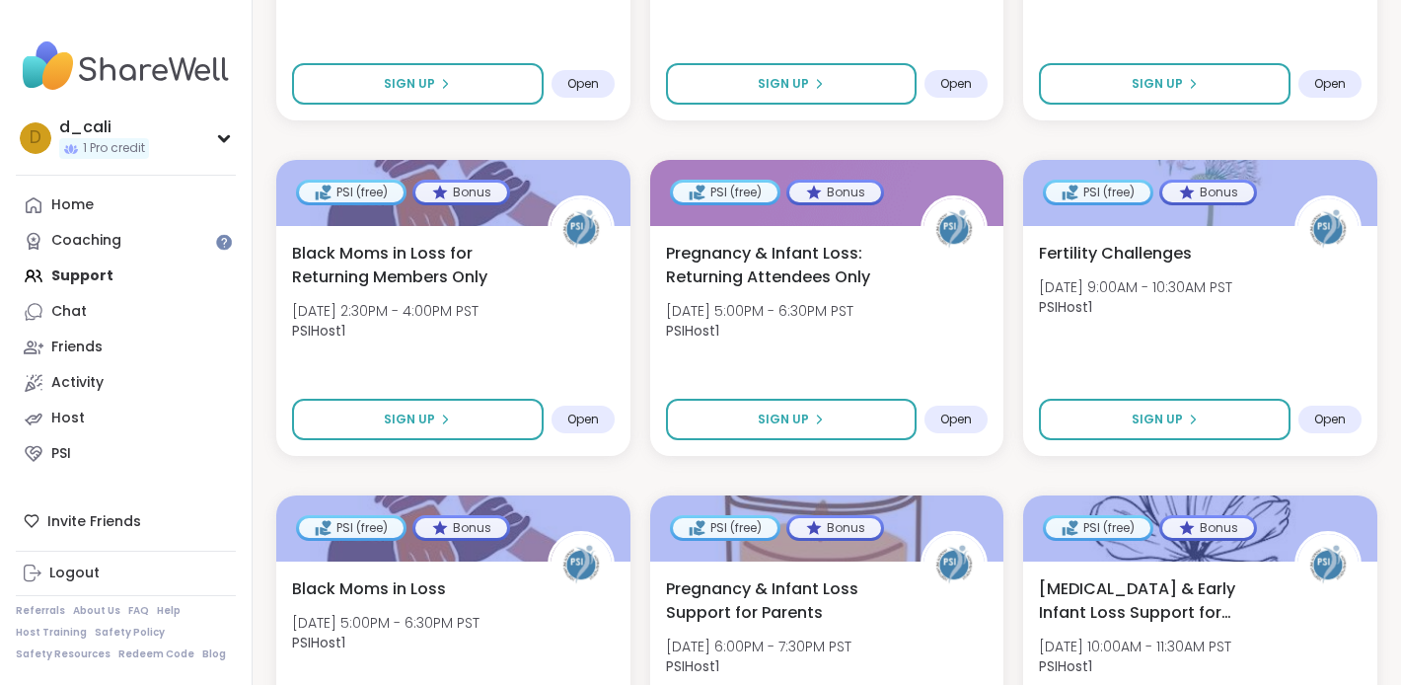
scroll to position [7789, 0]
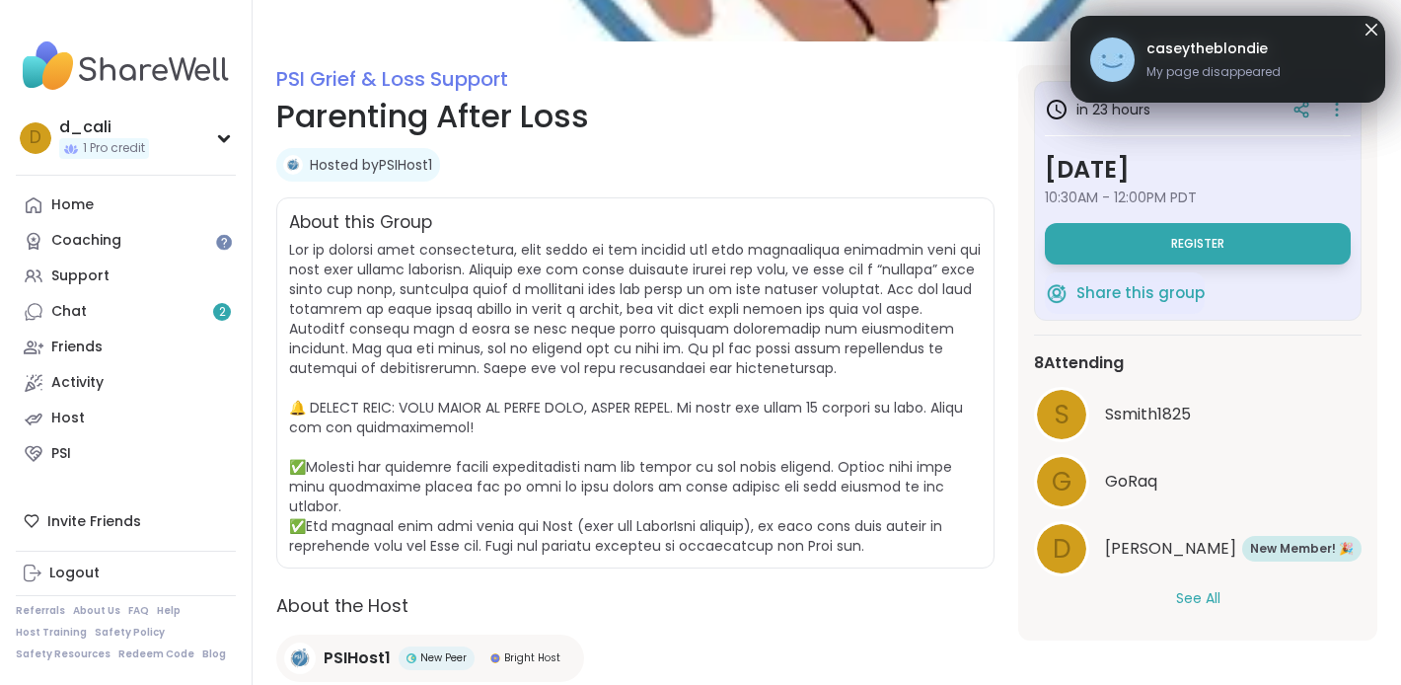
scroll to position [289, 0]
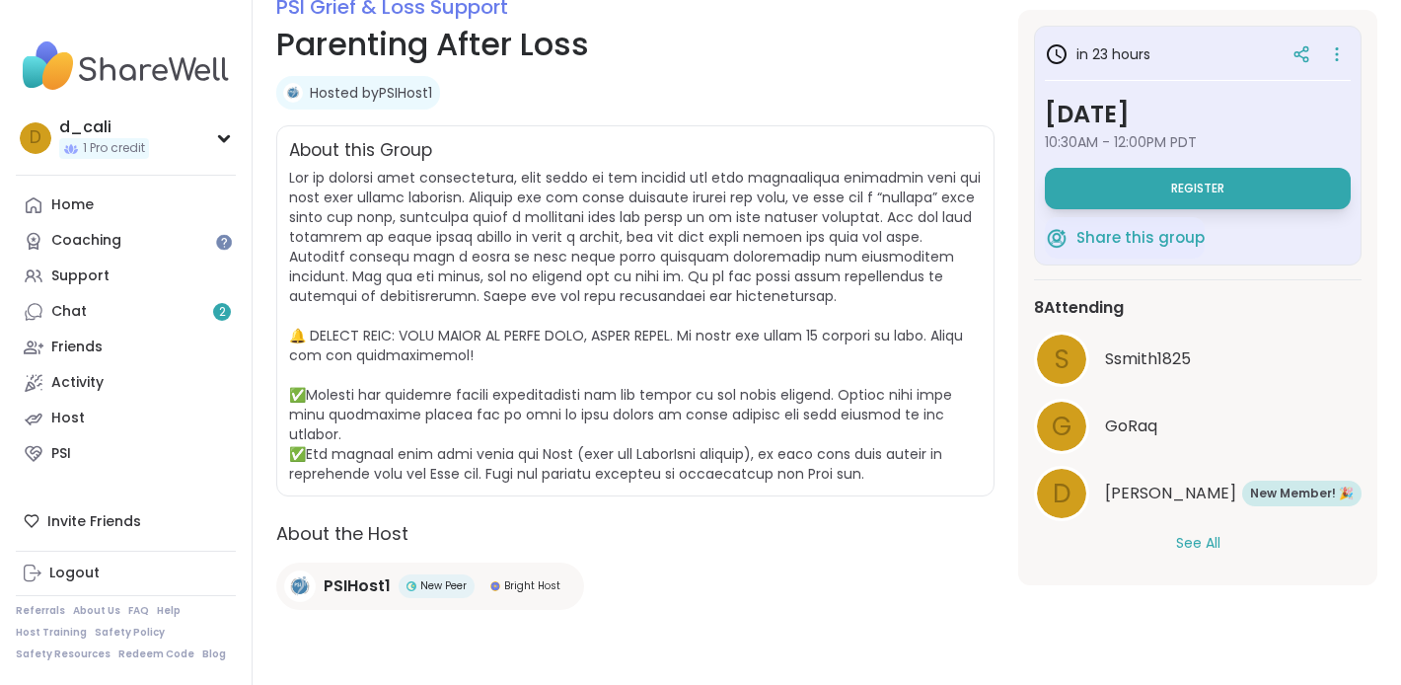
click at [1203, 538] on button "See All" at bounding box center [1198, 543] width 44 height 21
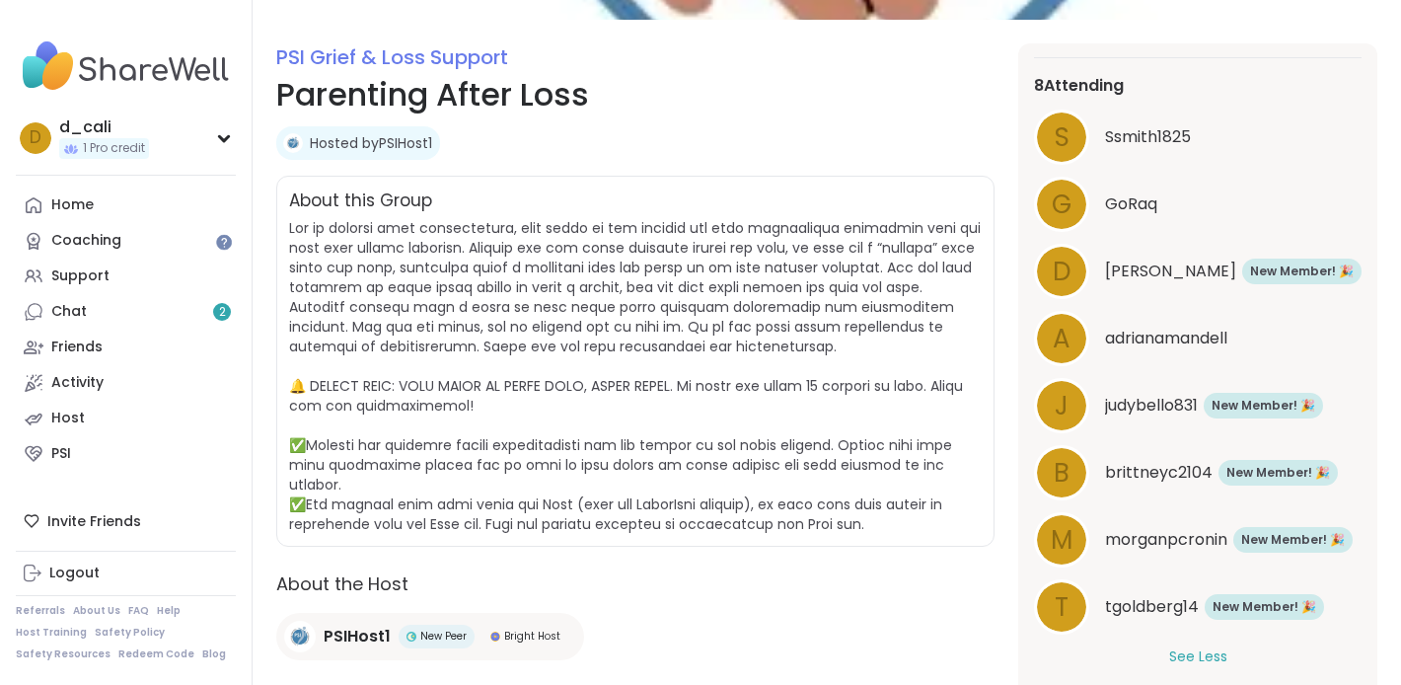
scroll to position [308, 0]
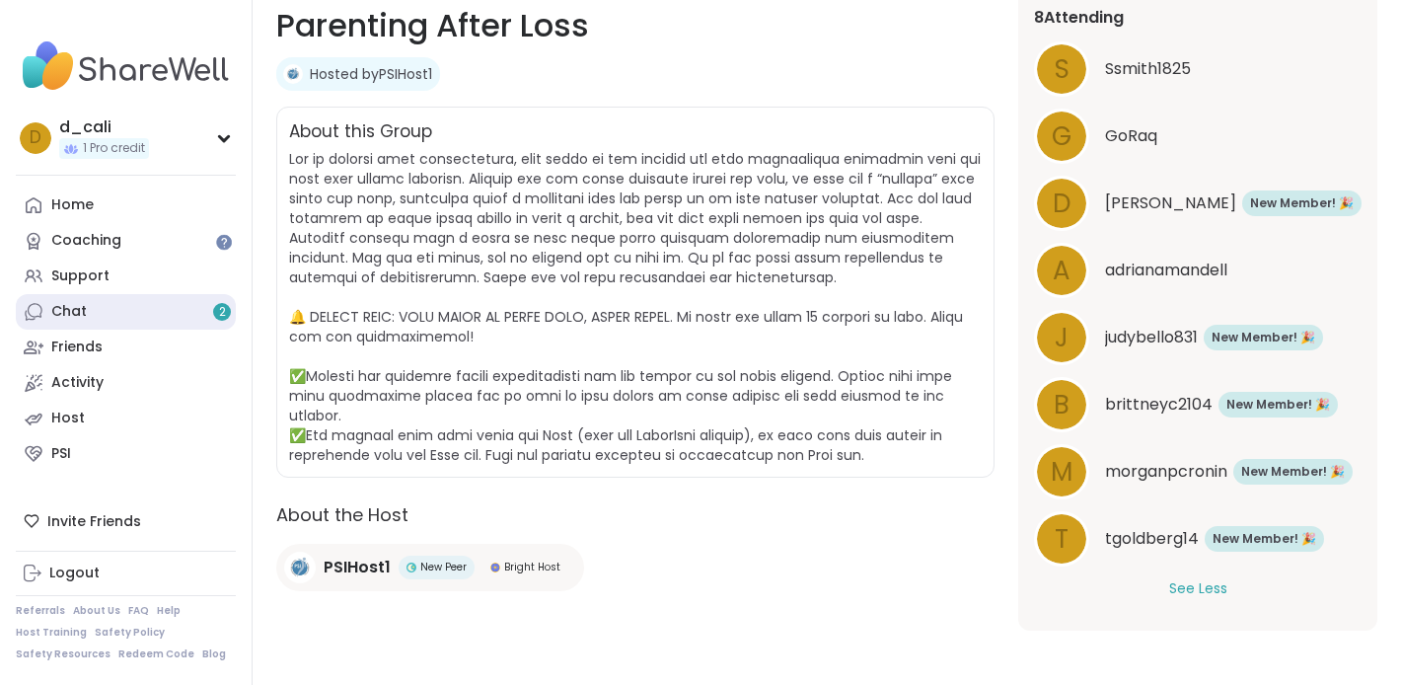
click at [173, 315] on link "Chat 2" at bounding box center [126, 312] width 220 height 36
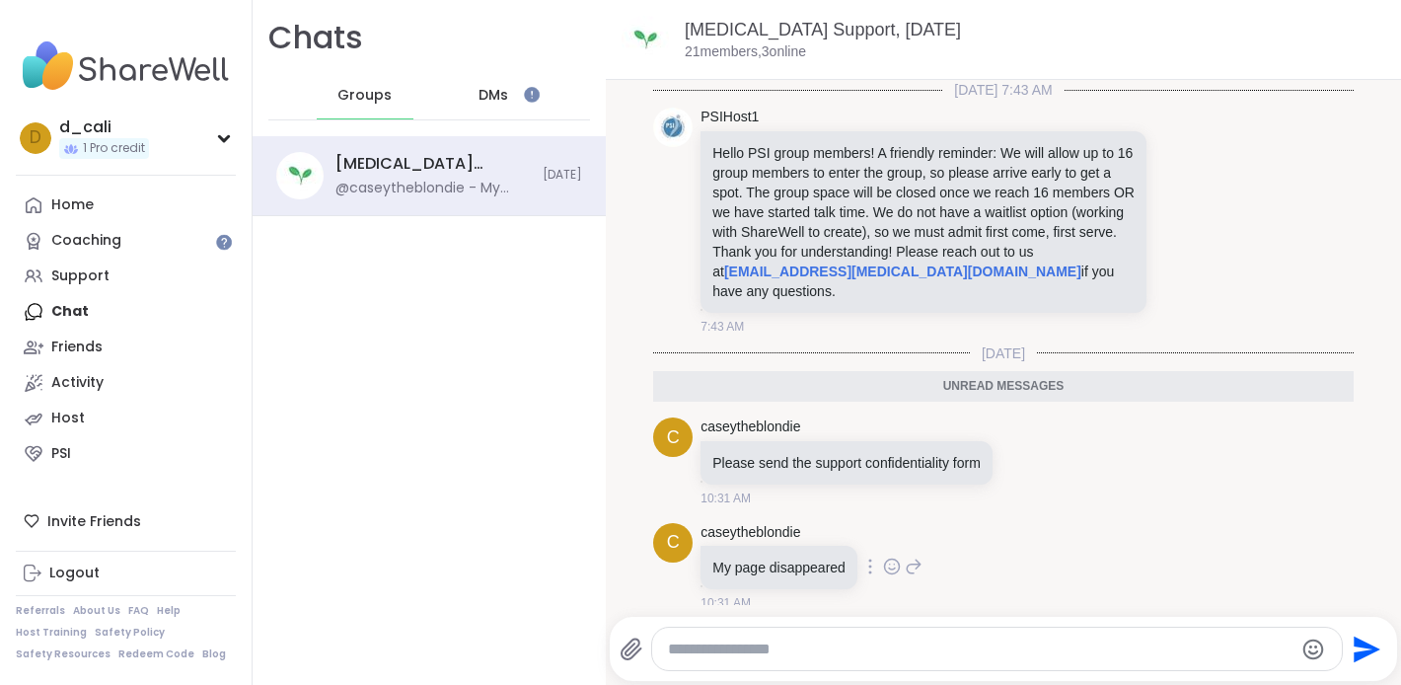
scroll to position [4, 0]
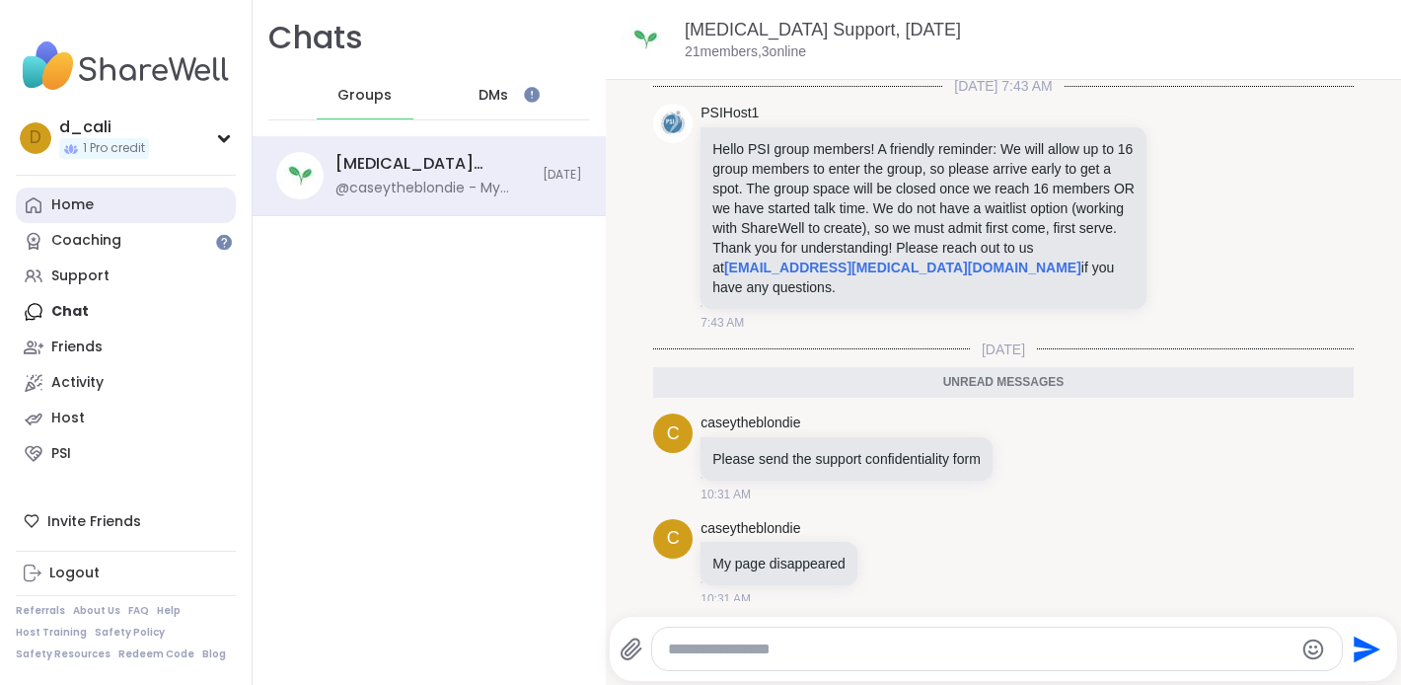
click at [76, 208] on div "Home" at bounding box center [72, 205] width 42 height 20
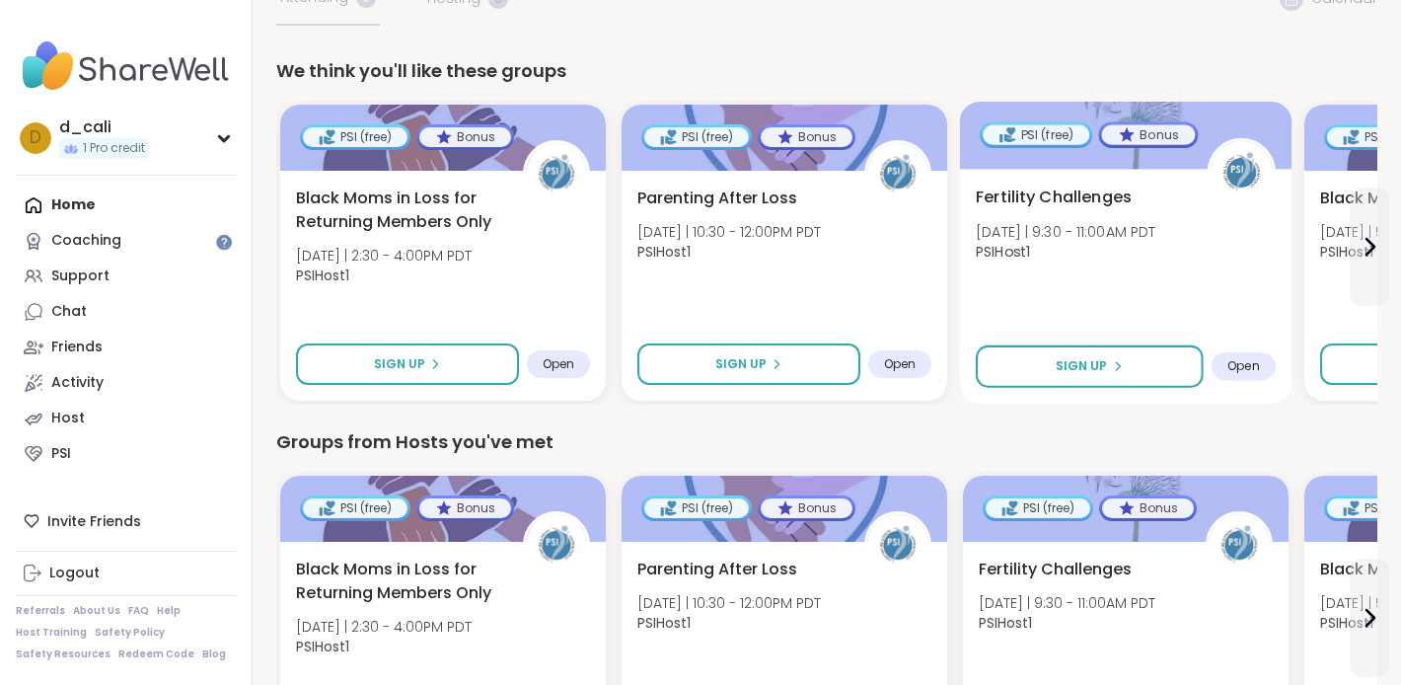
scroll to position [156, 0]
click at [1239, 353] on div "Open" at bounding box center [1244, 365] width 64 height 29
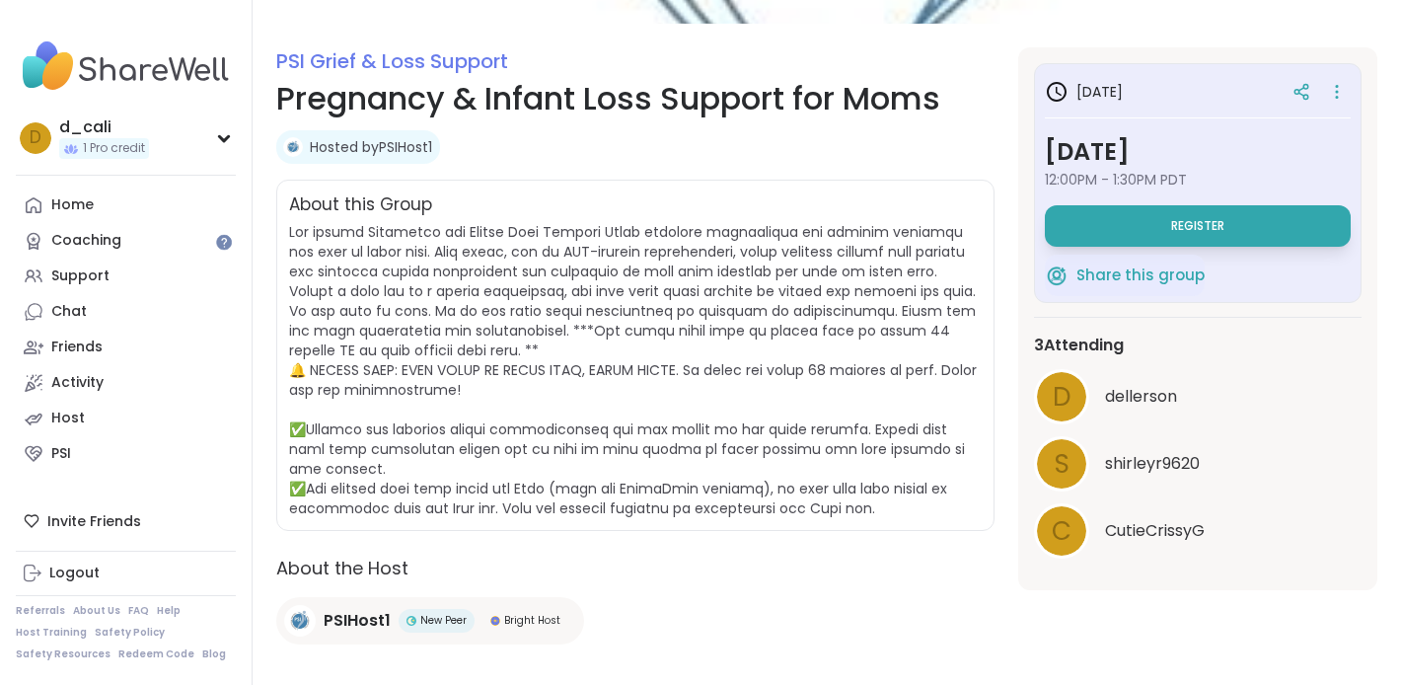
scroll to position [237, 0]
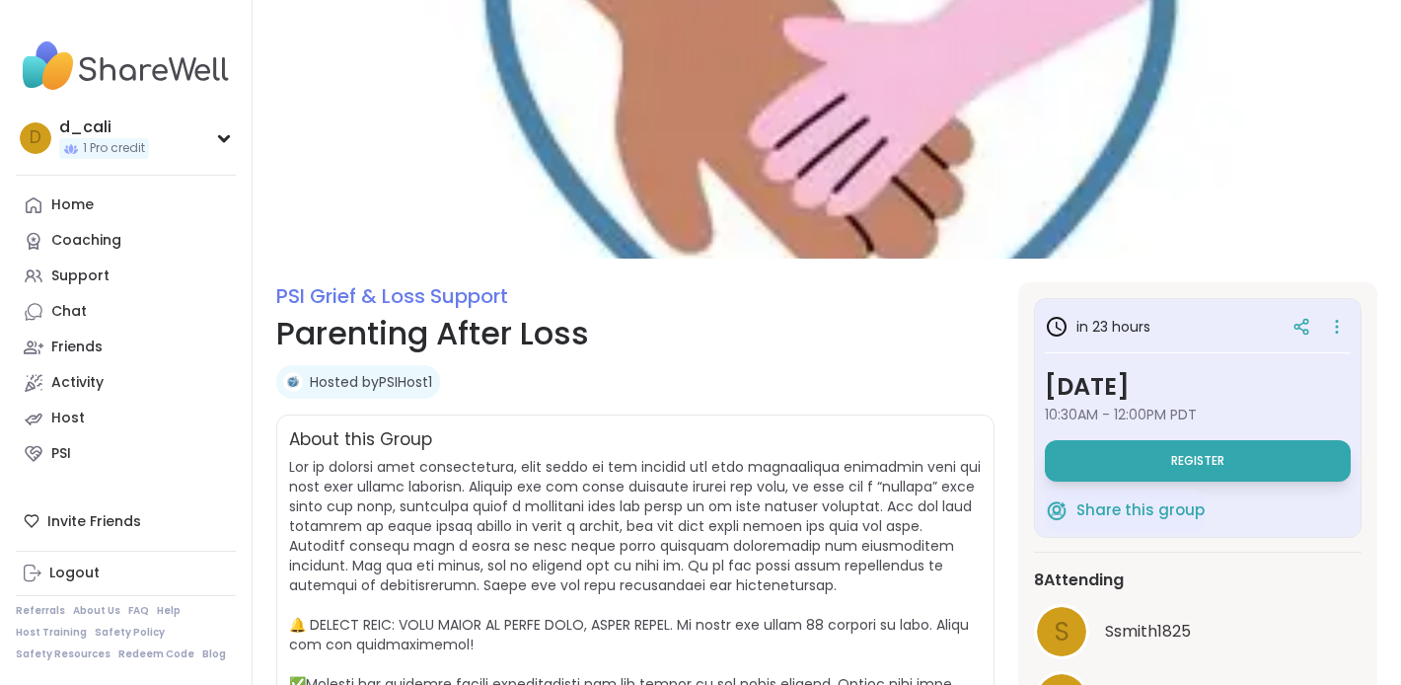
click at [408, 383] on link "Hosted by PSIHost1" at bounding box center [371, 382] width 122 height 20
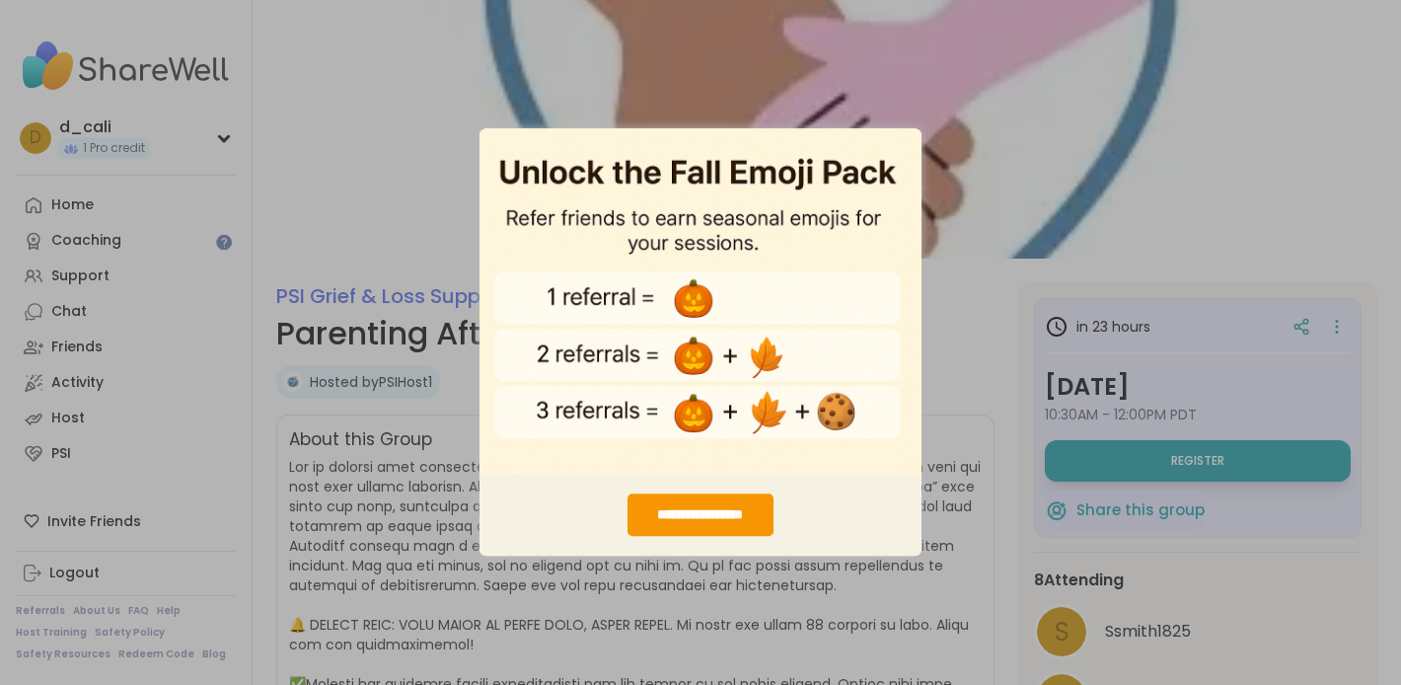
click at [1139, 154] on div "**********" at bounding box center [700, 342] width 1401 height 685
click at [421, 191] on div "**********" at bounding box center [700, 342] width 1401 height 685
click at [406, 307] on div "**********" at bounding box center [700, 342] width 1401 height 685
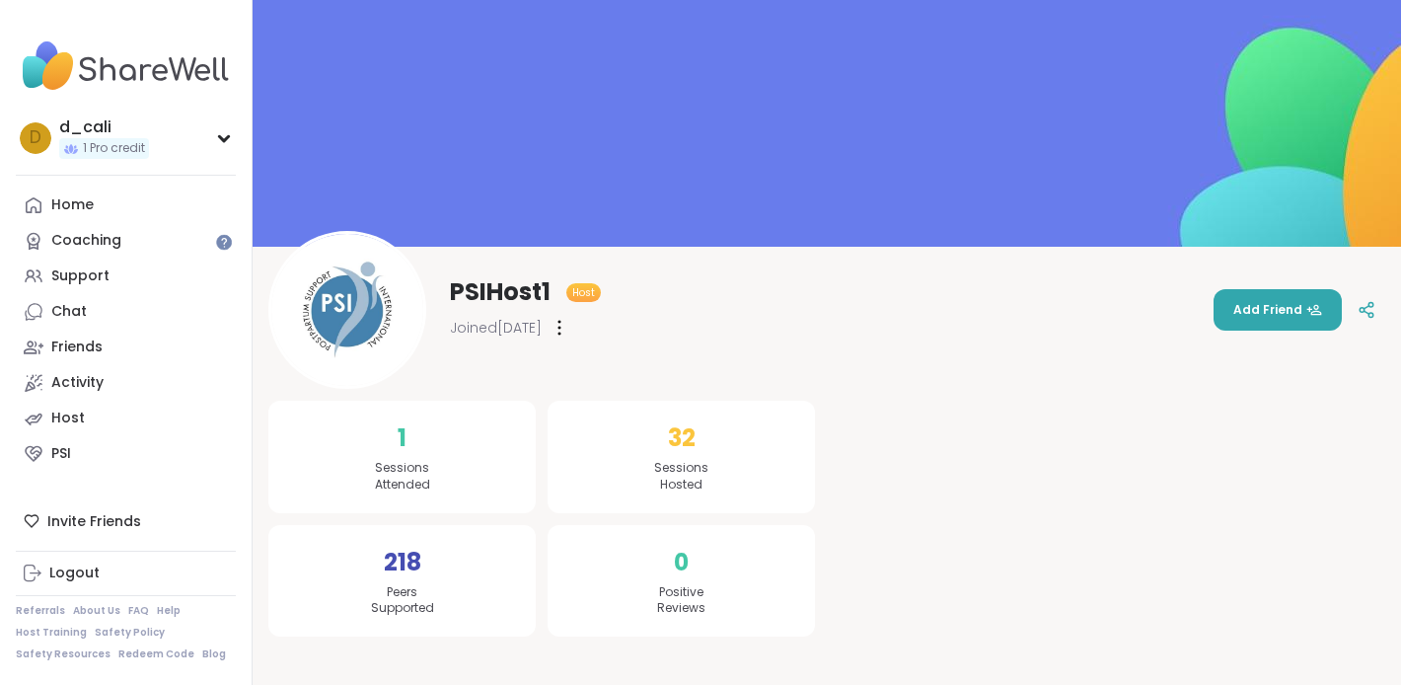
click at [497, 297] on span "PSIHost1" at bounding box center [500, 292] width 101 height 32
click at [384, 289] on img at bounding box center [347, 310] width 152 height 152
click at [695, 446] on span "32" at bounding box center [682, 438] width 28 height 36
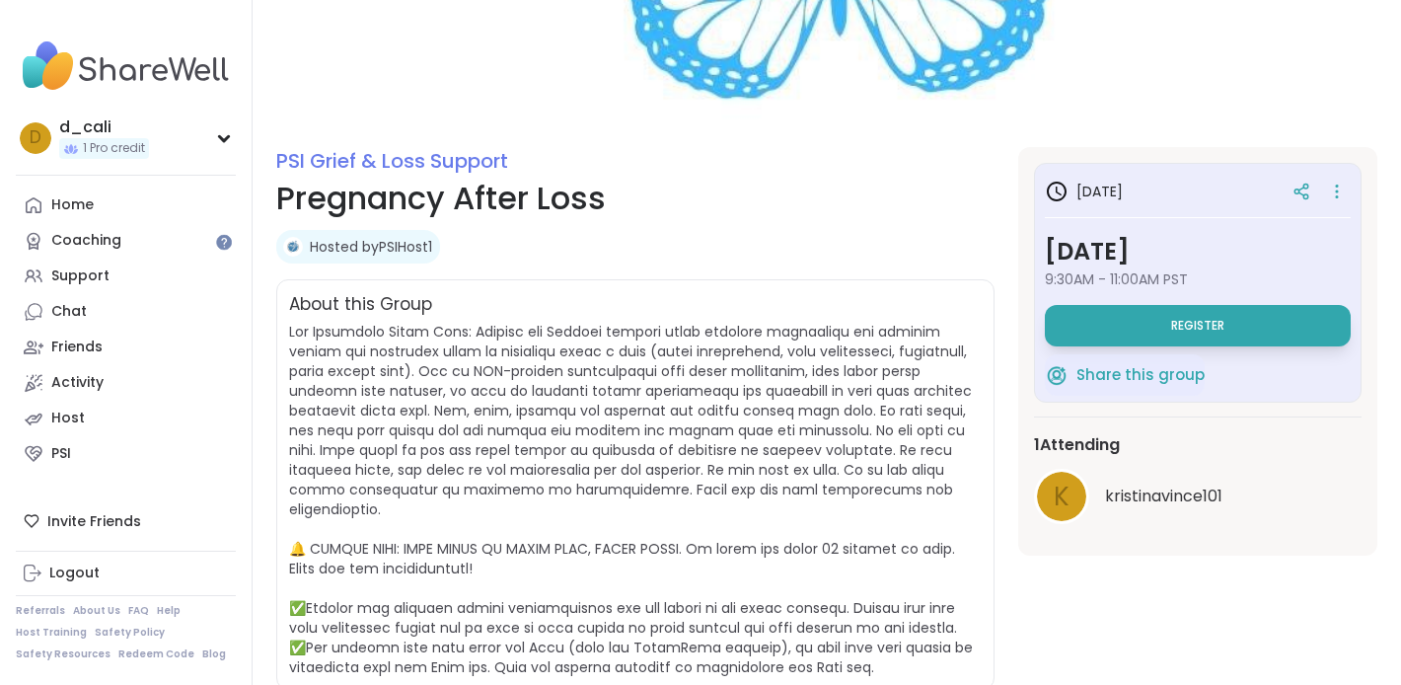
scroll to position [137, 0]
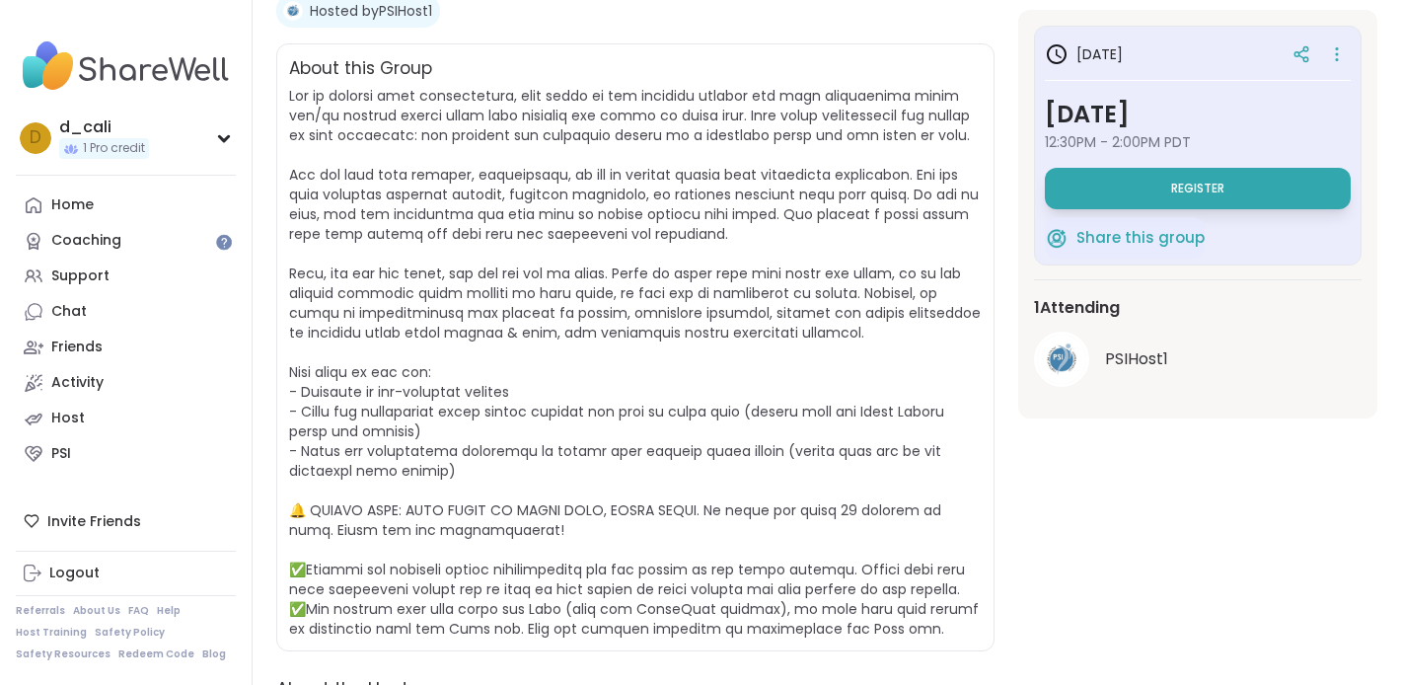
scroll to position [373, 0]
